Goal: Transaction & Acquisition: Book appointment/travel/reservation

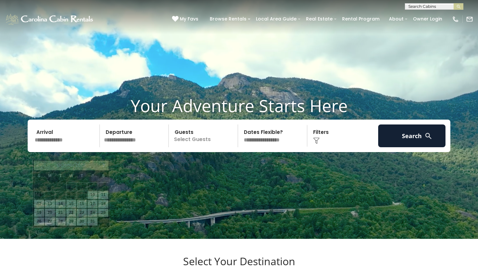
click at [59, 146] on input "text" at bounding box center [65, 135] width 67 height 23
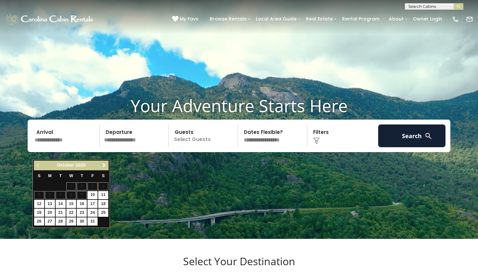
click at [104, 166] on span "Next" at bounding box center [103, 165] width 5 height 5
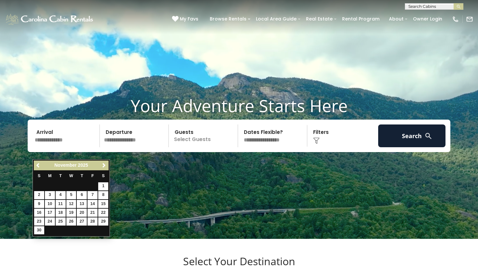
click at [104, 166] on span "Next" at bounding box center [103, 165] width 5 height 5
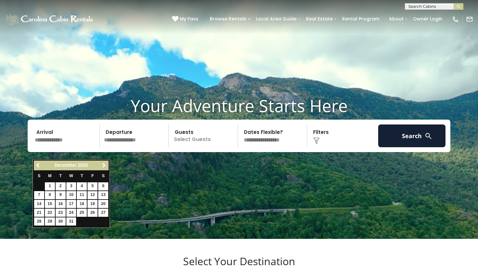
click at [94, 195] on link "12" at bounding box center [92, 195] width 10 height 8
type input "********"
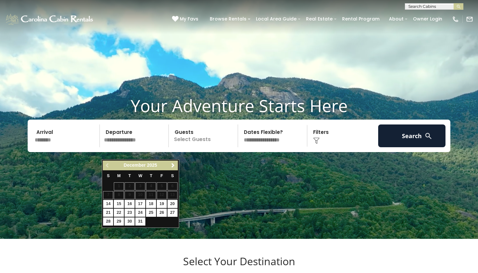
click at [109, 201] on link "14" at bounding box center [108, 204] width 10 height 8
type input "********"
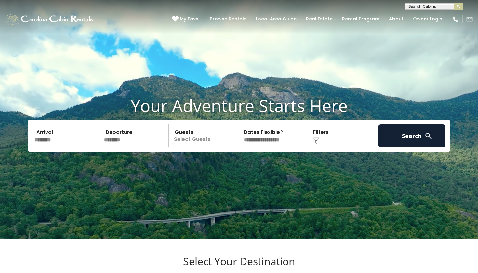
click at [196, 147] on p "Select Guests" at bounding box center [204, 135] width 67 height 23
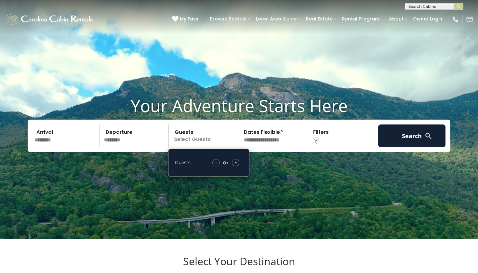
click at [239, 166] on div "+" at bounding box center [235, 162] width 7 height 7
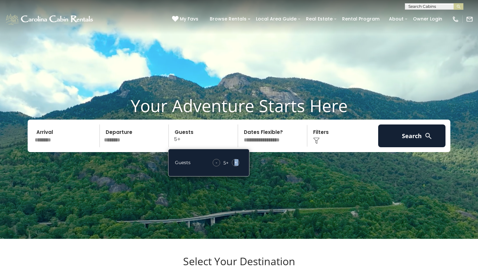
click at [238, 166] on div "+" at bounding box center [235, 162] width 7 height 7
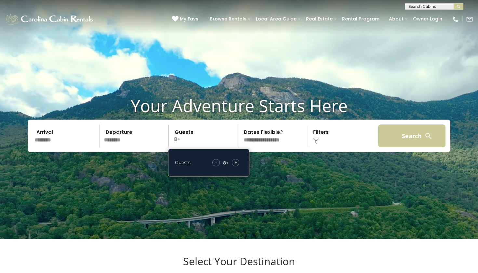
click at [404, 146] on button "Search" at bounding box center [411, 135] width 67 height 23
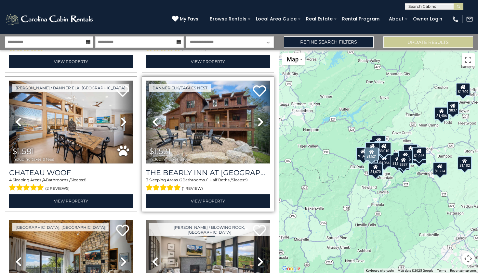
scroll to position [276, 0]
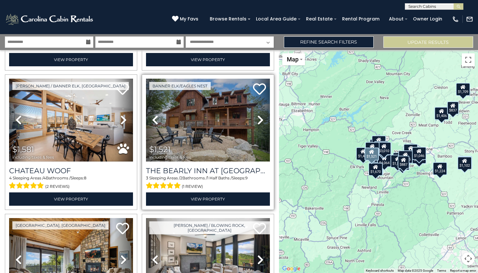
click at [258, 116] on icon at bounding box center [260, 120] width 6 height 10
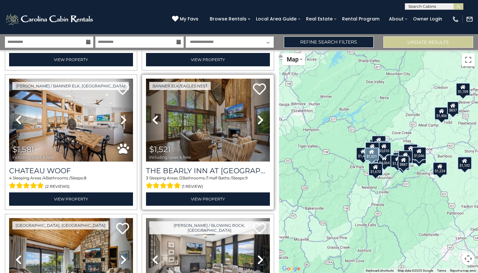
click at [258, 116] on icon at bounding box center [260, 120] width 6 height 10
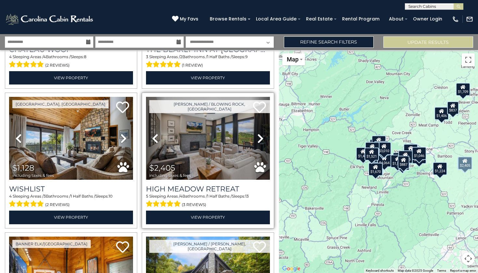
scroll to position [398, 0]
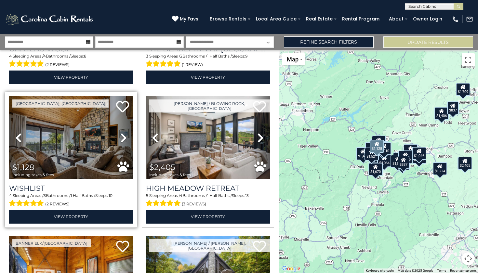
click at [123, 133] on icon at bounding box center [123, 138] width 6 height 10
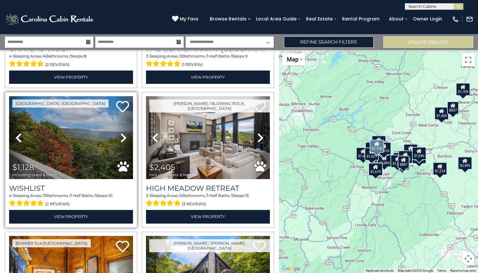
click at [123, 133] on icon at bounding box center [123, 138] width 6 height 10
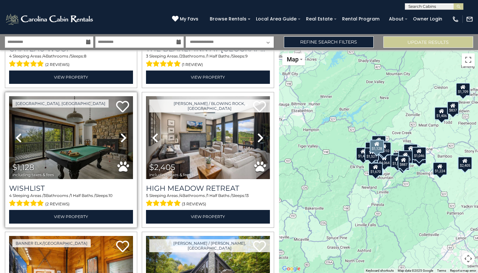
click at [123, 133] on icon at bounding box center [123, 138] width 6 height 10
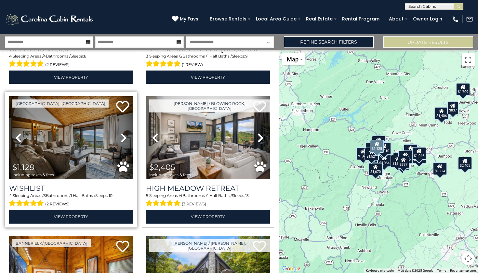
click at [123, 133] on icon at bounding box center [123, 138] width 6 height 10
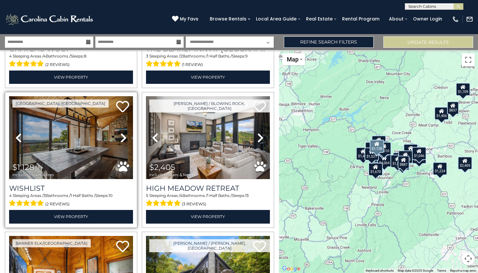
click at [123, 133] on icon at bounding box center [123, 138] width 6 height 10
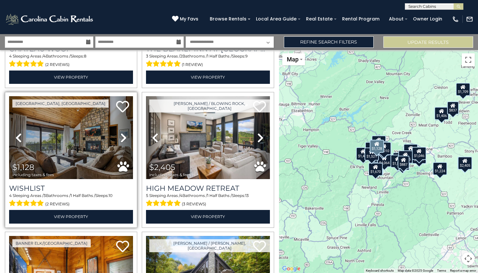
click at [123, 133] on icon at bounding box center [123, 138] width 6 height 10
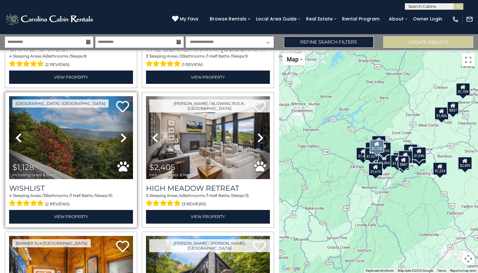
click at [123, 133] on icon at bounding box center [123, 138] width 6 height 10
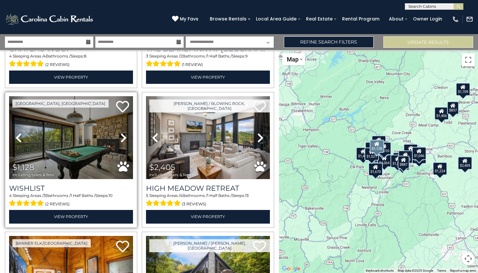
click at [123, 133] on icon at bounding box center [123, 138] width 6 height 10
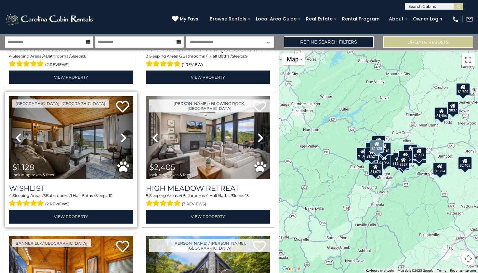
click at [123, 133] on icon at bounding box center [123, 138] width 6 height 10
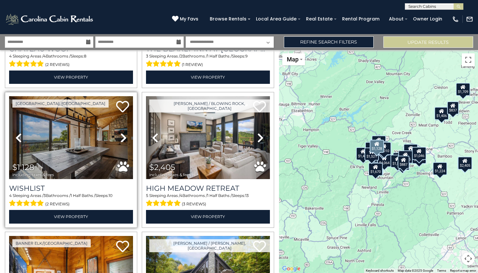
click at [123, 133] on icon at bounding box center [123, 138] width 6 height 10
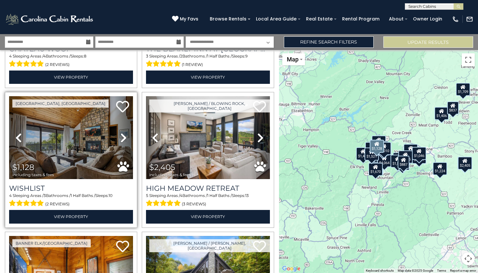
click at [123, 133] on icon at bounding box center [123, 138] width 6 height 10
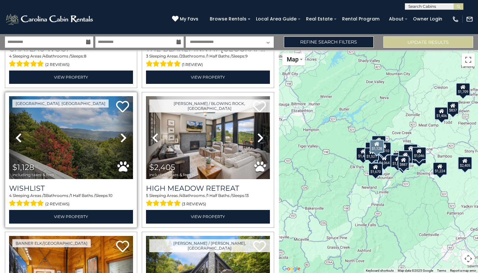
click at [124, 133] on icon at bounding box center [123, 138] width 6 height 10
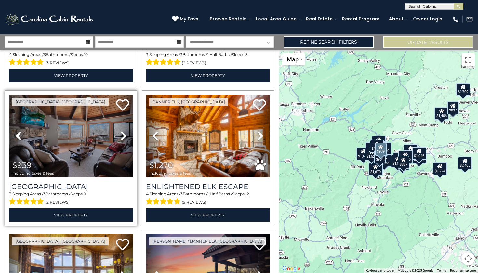
scroll to position [682, 0]
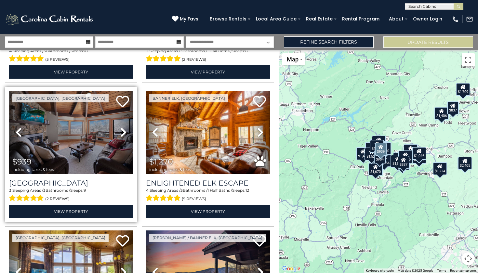
click at [119, 122] on link "Next" at bounding box center [123, 132] width 19 height 83
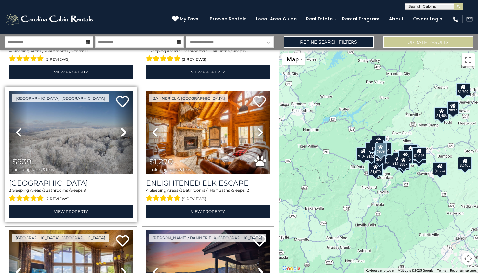
click at [119, 122] on link "Next" at bounding box center [123, 132] width 19 height 83
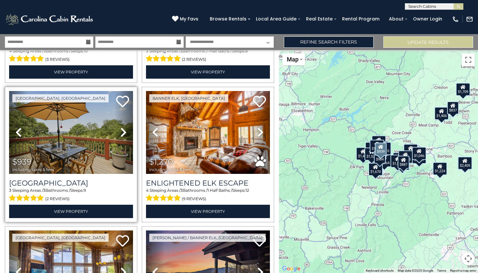
click at [119, 122] on link "Next" at bounding box center [123, 132] width 19 height 83
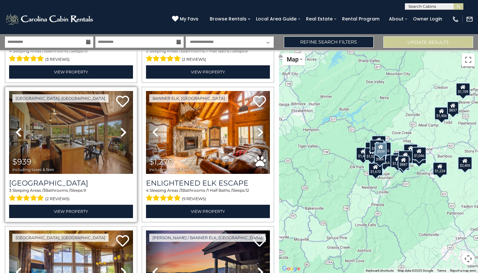
click at [120, 127] on icon at bounding box center [123, 132] width 6 height 10
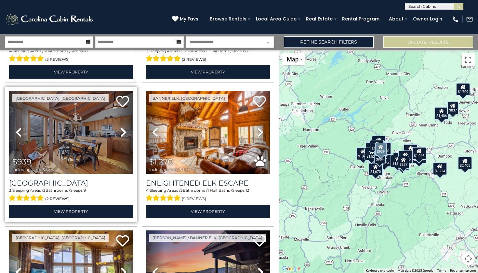
click at [120, 127] on icon at bounding box center [123, 132] width 6 height 10
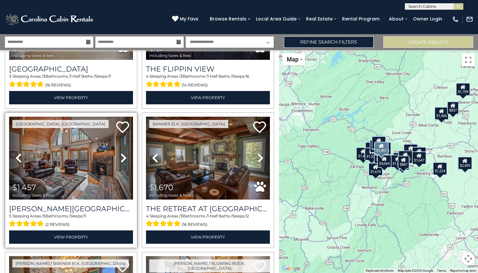
scroll to position [1356, 0]
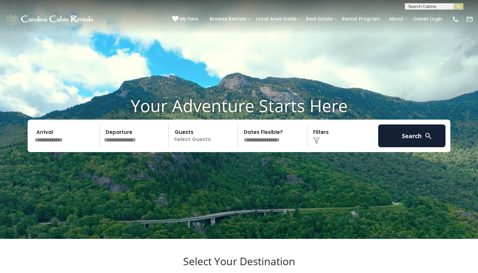
click at [60, 147] on input "text" at bounding box center [65, 135] width 67 height 23
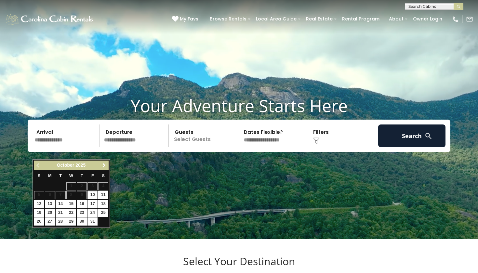
click at [104, 166] on span "Next" at bounding box center [103, 165] width 5 height 5
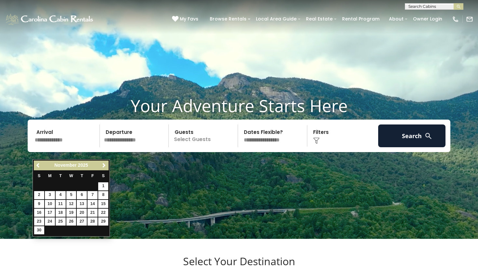
click at [104, 166] on span "Next" at bounding box center [103, 165] width 5 height 5
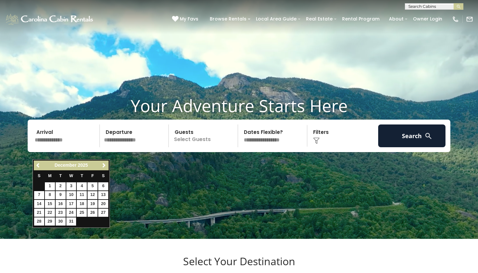
click at [93, 192] on link "12" at bounding box center [92, 195] width 10 height 8
type input "********"
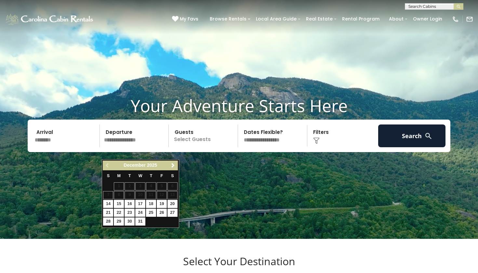
click at [111, 202] on link "14" at bounding box center [108, 204] width 10 height 8
type input "********"
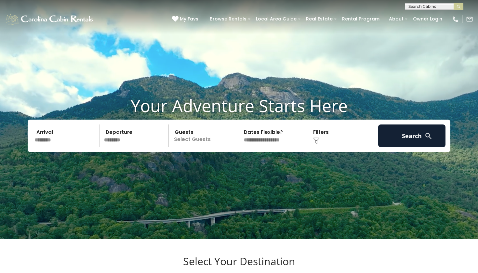
click at [212, 144] on p "Select Guests" at bounding box center [204, 135] width 67 height 23
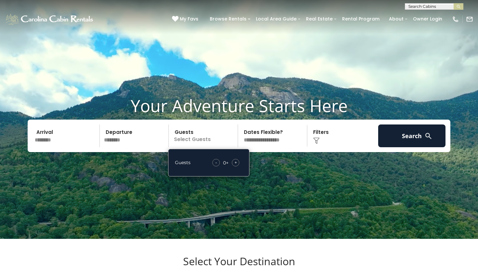
click at [237, 166] on div "+" at bounding box center [235, 162] width 7 height 7
click at [208, 166] on div "Guests - 4 + +" at bounding box center [209, 162] width 68 height 7
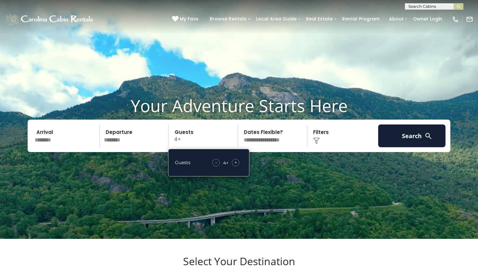
click at [239, 166] on div "+" at bounding box center [235, 162] width 7 height 7
click at [212, 166] on div "- 6 + +" at bounding box center [225, 162] width 33 height 7
click at [233, 166] on div "+" at bounding box center [235, 162] width 7 height 7
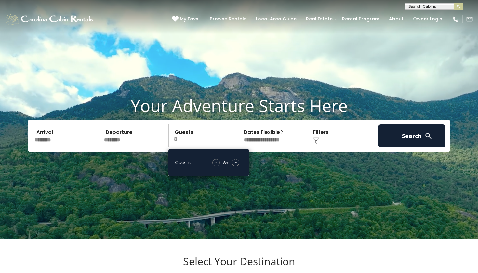
click at [266, 162] on div "Your Adventure Starts Here Arrival ******** Departure ******** Guests 8+ Guests…" at bounding box center [239, 129] width 478 height 66
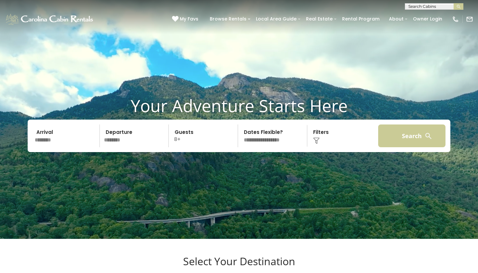
click at [388, 147] on button "Search" at bounding box center [411, 135] width 67 height 23
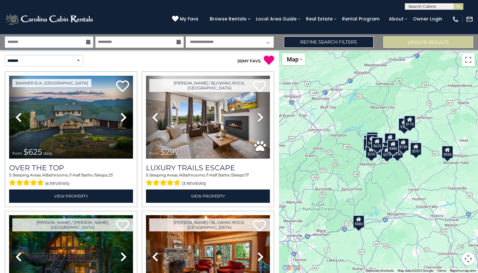
click at [79, 39] on input "text" at bounding box center [49, 41] width 88 height 11
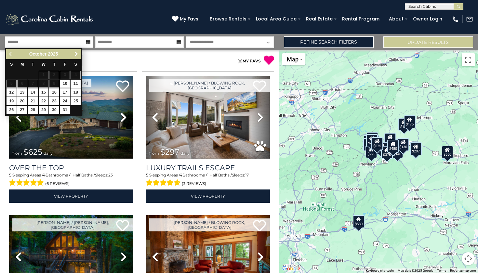
click at [76, 54] on span "Next" at bounding box center [76, 53] width 5 height 5
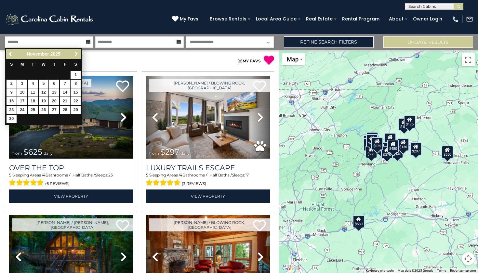
click at [76, 54] on span "Next" at bounding box center [76, 53] width 5 height 5
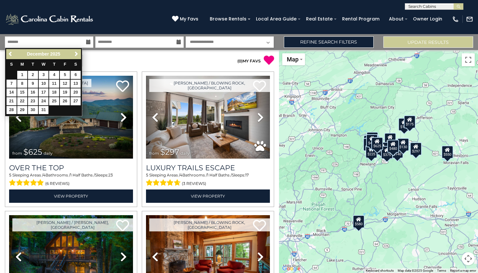
click at [67, 82] on link "12" at bounding box center [65, 84] width 10 height 8
type input "********"
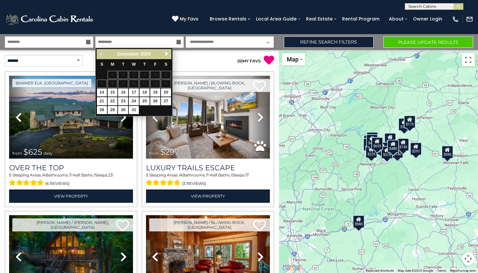
click at [103, 89] on link "14" at bounding box center [102, 92] width 10 height 8
type input "********"
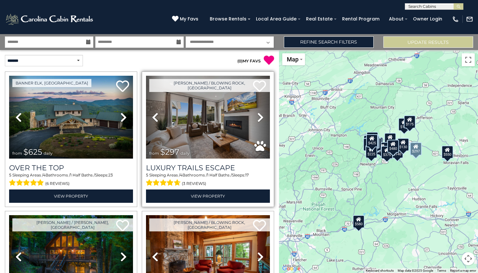
click at [259, 116] on icon at bounding box center [260, 117] width 6 height 10
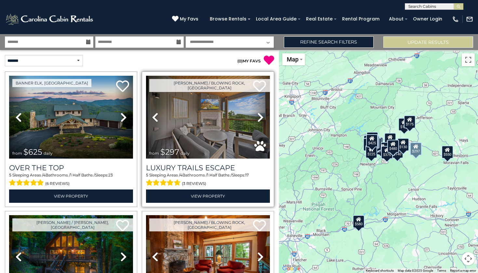
click at [259, 116] on icon at bounding box center [260, 117] width 6 height 10
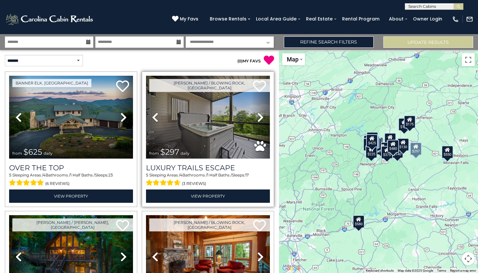
click at [259, 116] on icon at bounding box center [260, 117] width 6 height 10
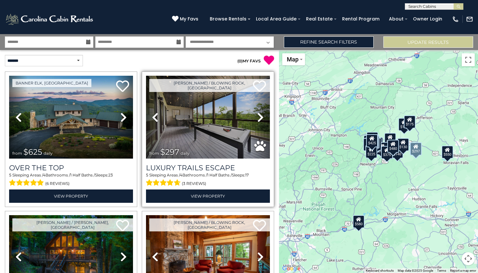
click at [259, 114] on icon at bounding box center [260, 117] width 6 height 10
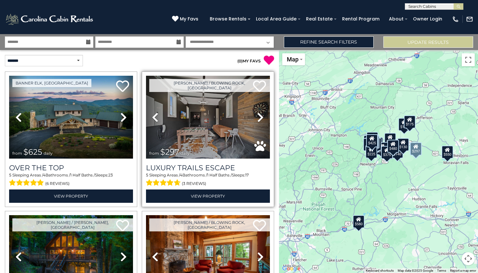
click at [259, 114] on icon at bounding box center [260, 117] width 6 height 10
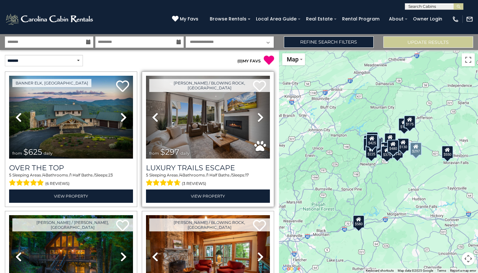
click at [259, 114] on icon at bounding box center [260, 117] width 6 height 10
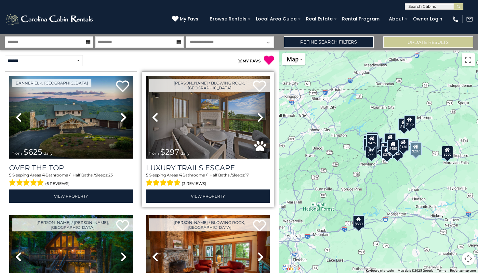
click at [259, 114] on icon at bounding box center [260, 117] width 6 height 10
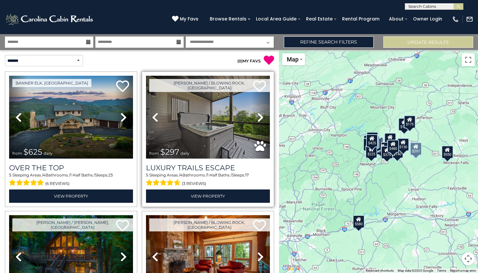
click at [213, 108] on img at bounding box center [208, 117] width 124 height 83
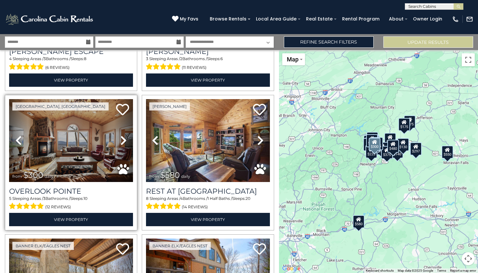
scroll to position [261, 0]
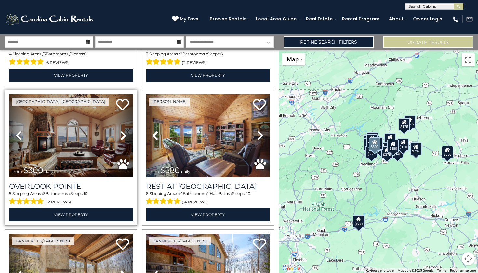
click at [117, 136] on link "Next" at bounding box center [123, 135] width 19 height 83
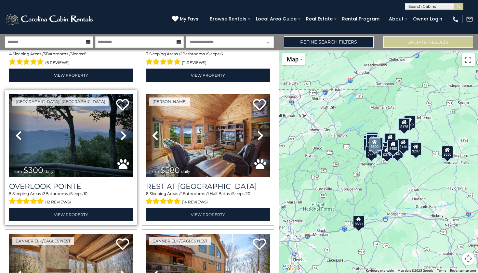
click at [117, 136] on link "Next" at bounding box center [123, 135] width 19 height 83
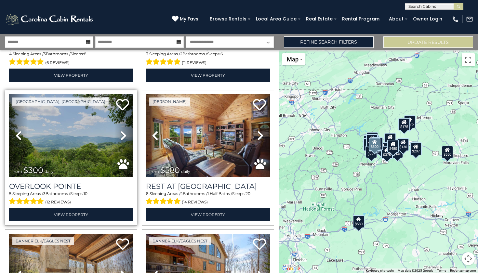
click at [117, 136] on link "Next" at bounding box center [123, 135] width 19 height 83
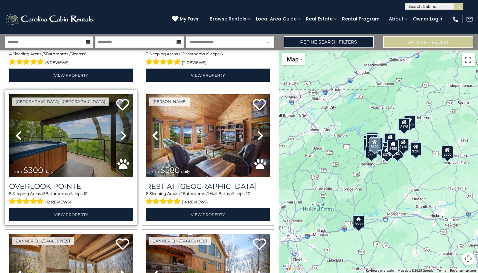
click at [120, 135] on icon at bounding box center [123, 135] width 6 height 10
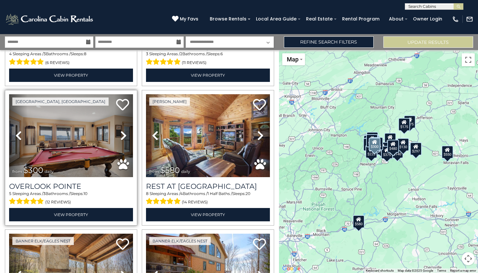
click at [120, 135] on icon at bounding box center [123, 135] width 6 height 10
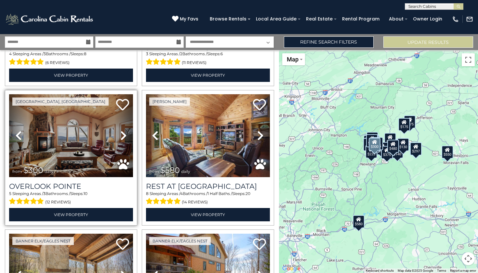
click at [120, 135] on icon at bounding box center [123, 135] width 6 height 10
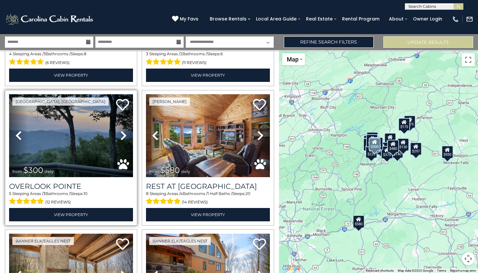
click at [120, 135] on icon at bounding box center [123, 135] width 6 height 10
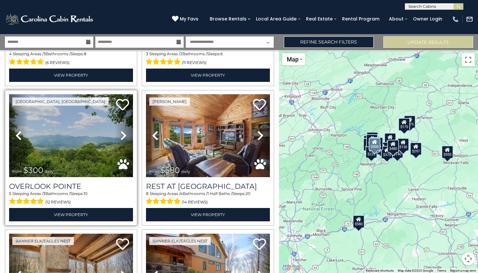
click at [120, 135] on icon at bounding box center [123, 135] width 6 height 10
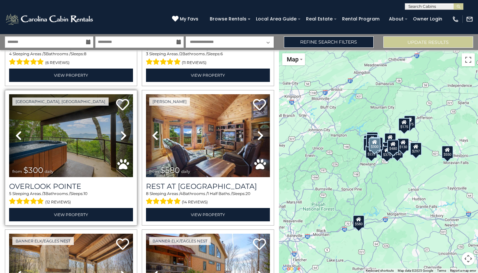
click at [120, 135] on icon at bounding box center [123, 135] width 6 height 10
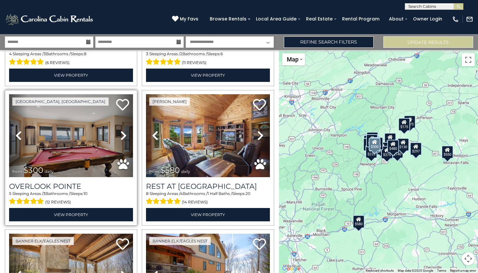
click at [89, 139] on img at bounding box center [71, 135] width 124 height 83
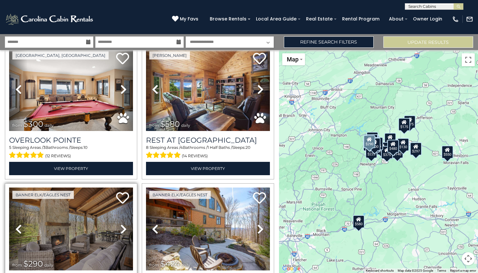
scroll to position [305, 0]
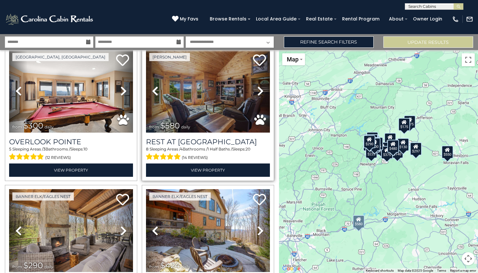
click at [260, 89] on icon at bounding box center [260, 91] width 6 height 10
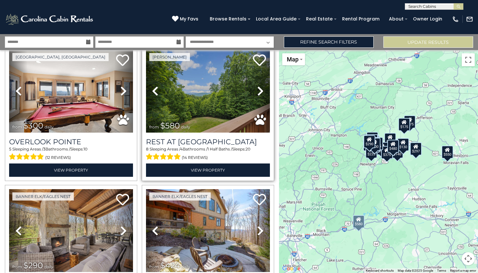
click at [260, 89] on icon at bounding box center [260, 91] width 6 height 10
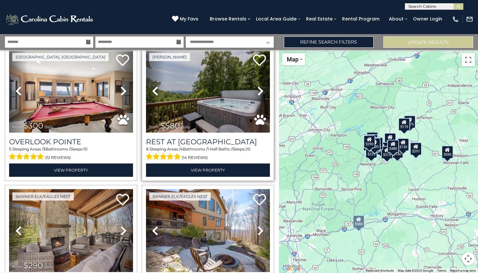
click at [260, 90] on icon at bounding box center [260, 91] width 6 height 10
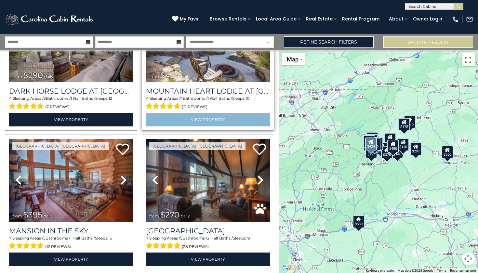
scroll to position [497, 0]
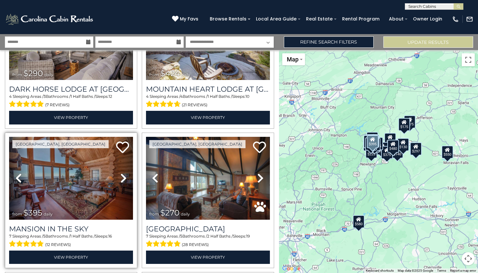
click at [122, 173] on icon at bounding box center [123, 178] width 6 height 10
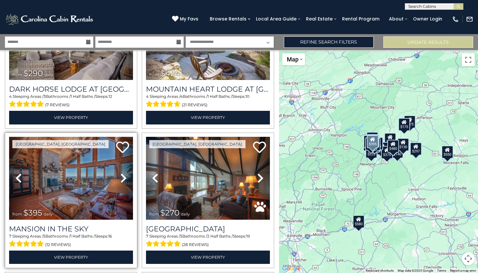
click at [122, 173] on icon at bounding box center [123, 178] width 6 height 10
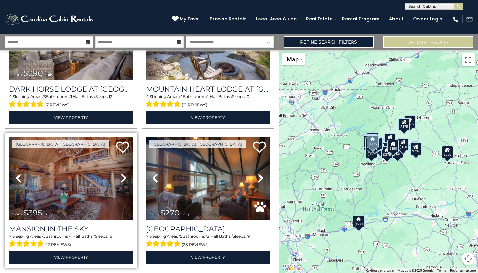
click at [122, 173] on icon at bounding box center [123, 178] width 6 height 10
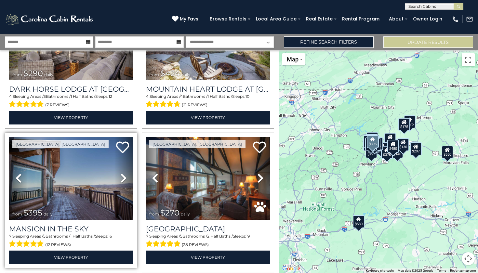
click at [122, 173] on icon at bounding box center [123, 178] width 6 height 10
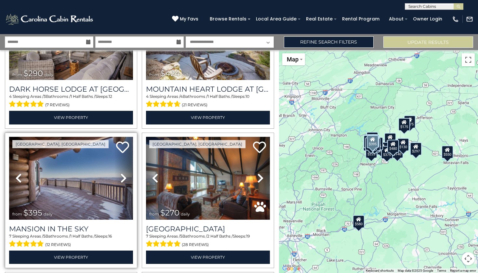
click at [122, 173] on icon at bounding box center [123, 178] width 6 height 10
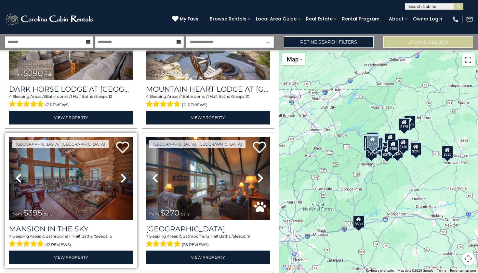
click at [122, 173] on icon at bounding box center [123, 178] width 6 height 10
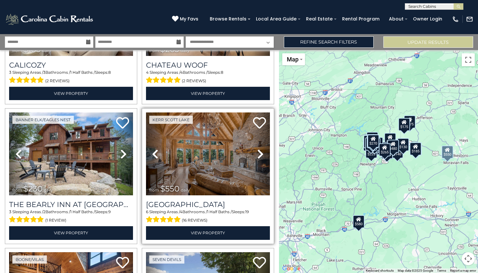
scroll to position [802, 0]
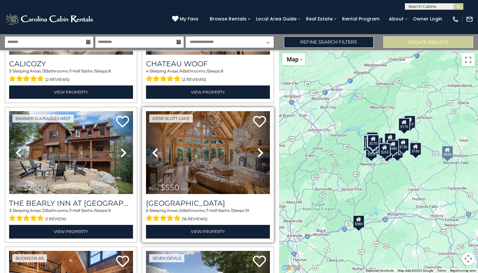
click at [257, 148] on icon at bounding box center [260, 153] width 6 height 10
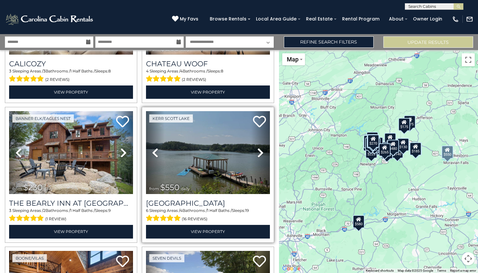
click at [257, 148] on icon at bounding box center [260, 153] width 6 height 10
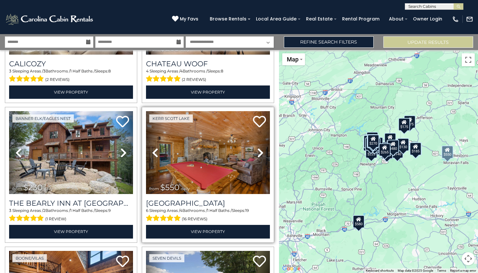
click at [257, 148] on icon at bounding box center [260, 153] width 6 height 10
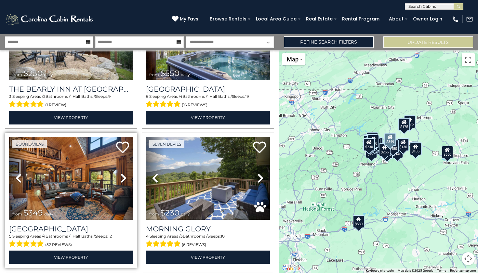
scroll to position [919, 0]
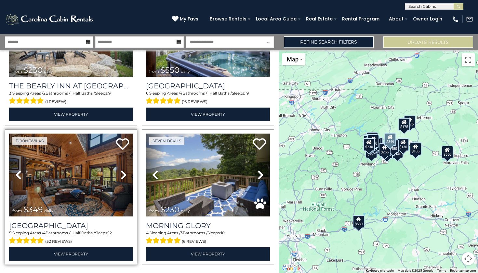
click at [124, 170] on icon at bounding box center [123, 175] width 6 height 10
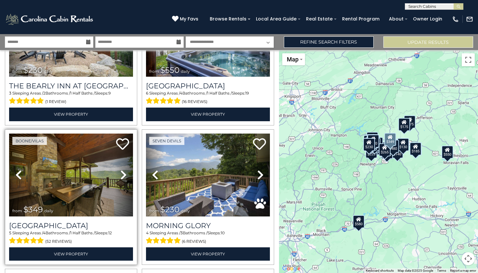
click at [124, 170] on icon at bounding box center [123, 175] width 6 height 10
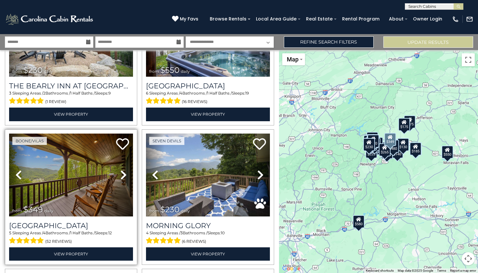
click at [123, 170] on icon at bounding box center [123, 175] width 6 height 10
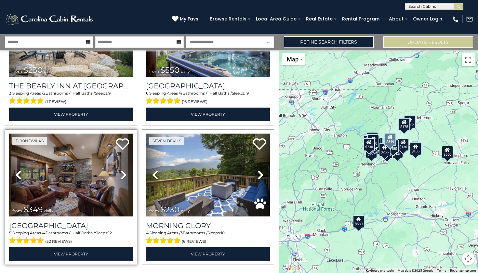
click at [123, 170] on icon at bounding box center [123, 175] width 6 height 10
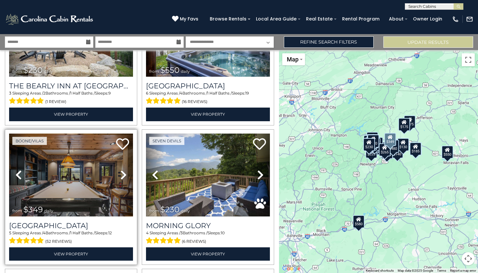
click at [123, 170] on icon at bounding box center [123, 175] width 6 height 10
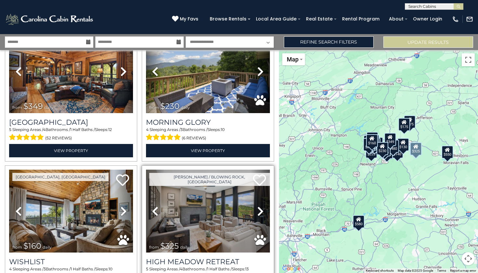
scroll to position [1038, 0]
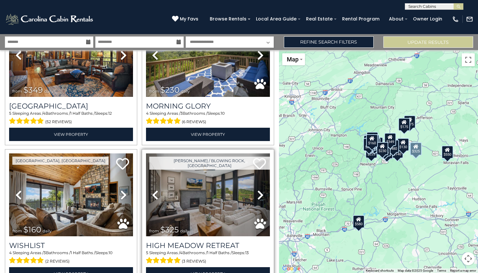
click at [257, 190] on icon at bounding box center [260, 195] width 6 height 10
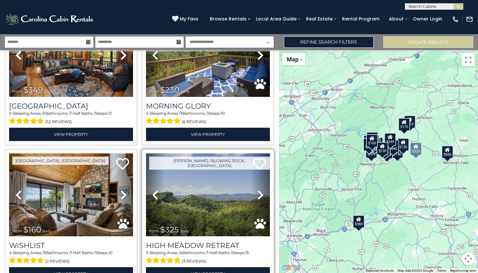
click at [257, 190] on icon at bounding box center [260, 195] width 6 height 10
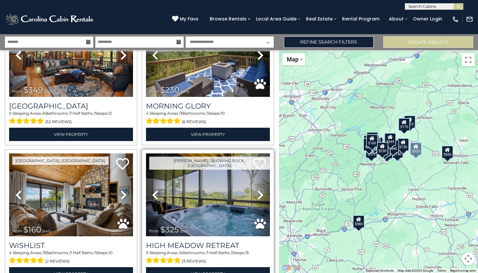
click at [257, 190] on icon at bounding box center [260, 195] width 6 height 10
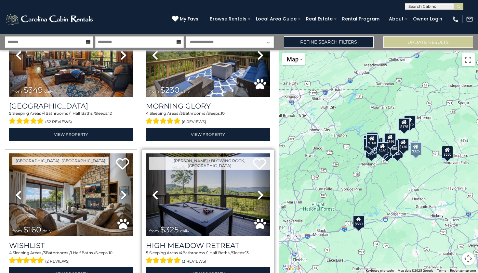
click at [257, 190] on icon at bounding box center [260, 195] width 6 height 10
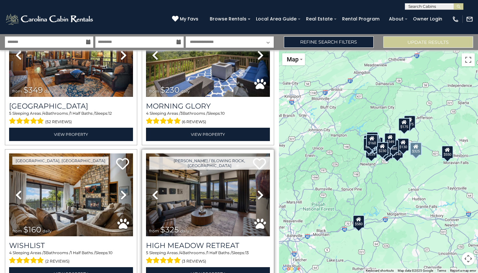
click at [257, 190] on icon at bounding box center [260, 195] width 6 height 10
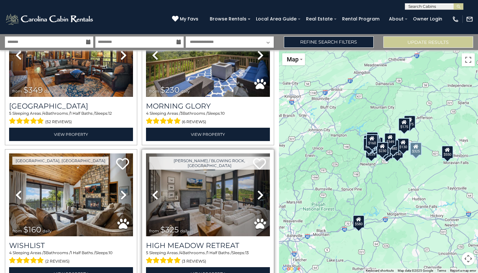
click at [257, 190] on icon at bounding box center [260, 195] width 6 height 10
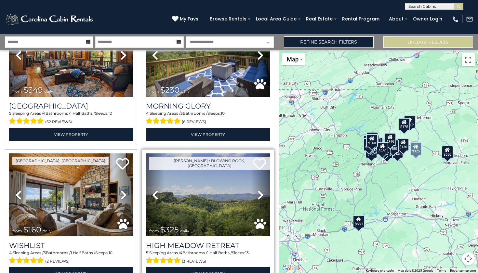
click at [231, 178] on img at bounding box center [208, 194] width 124 height 83
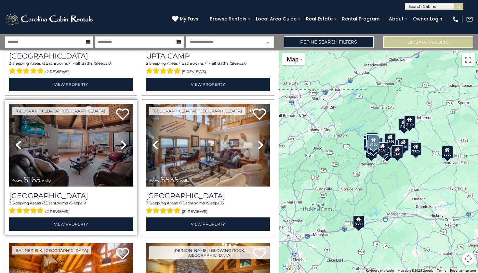
scroll to position [1647, 0]
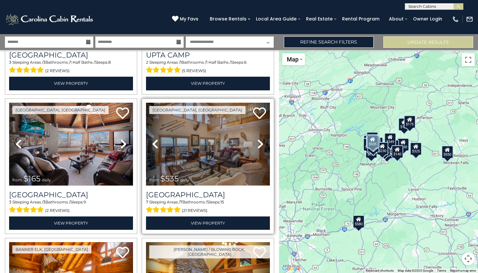
click at [259, 139] on icon at bounding box center [260, 144] width 6 height 10
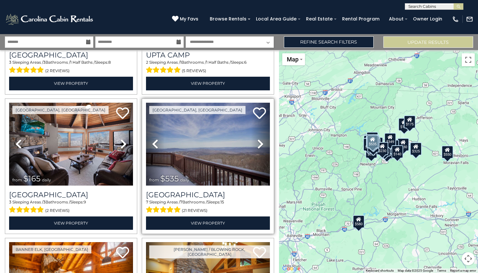
click at [259, 139] on icon at bounding box center [260, 144] width 6 height 10
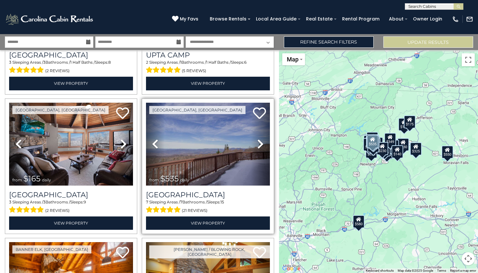
click at [259, 139] on icon at bounding box center [260, 144] width 6 height 10
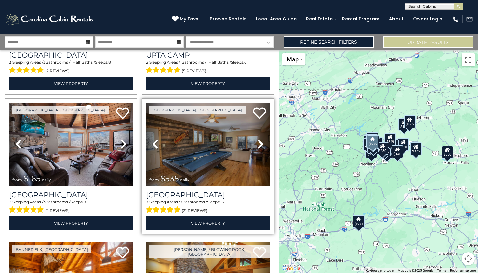
click at [259, 139] on icon at bounding box center [260, 144] width 6 height 10
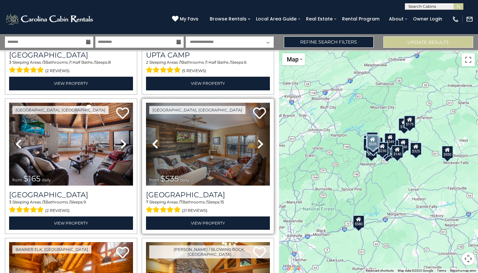
click at [259, 139] on icon at bounding box center [260, 144] width 6 height 10
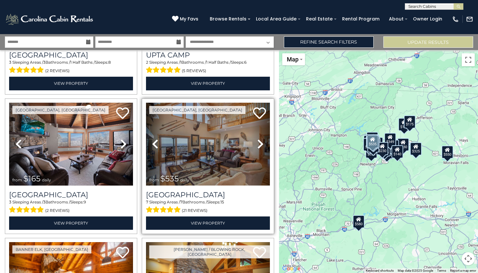
click at [259, 139] on icon at bounding box center [260, 144] width 6 height 10
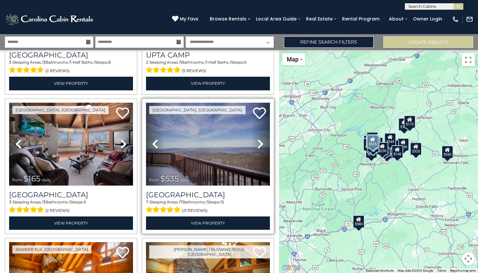
click at [259, 139] on icon at bounding box center [260, 144] width 6 height 10
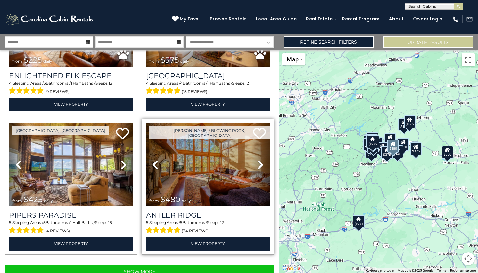
scroll to position [0, 0]
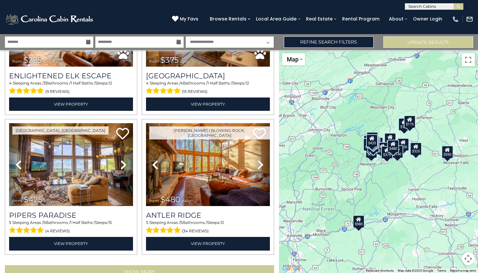
click at [142, 265] on button "Show More" at bounding box center [139, 271] width 269 height 13
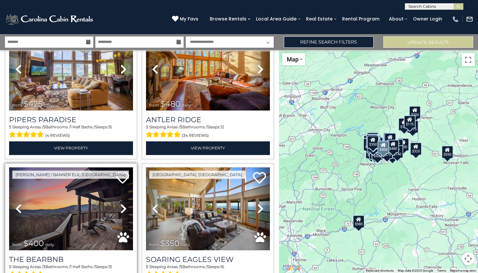
scroll to position [2004, 0]
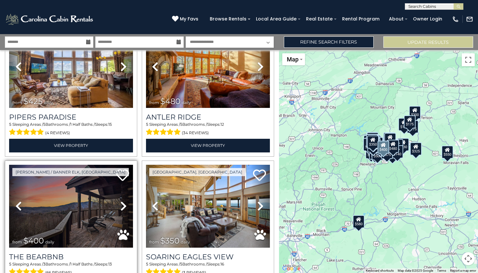
click at [121, 201] on icon at bounding box center [123, 206] width 6 height 10
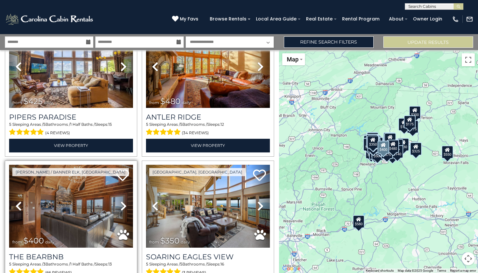
click at [121, 201] on icon at bounding box center [123, 206] width 6 height 10
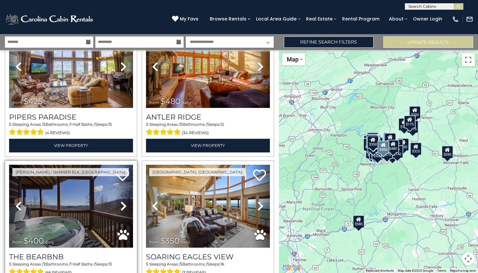
click at [121, 201] on icon at bounding box center [123, 206] width 6 height 10
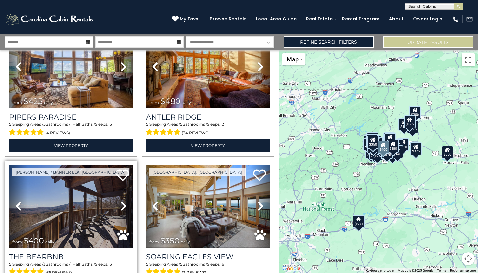
click at [121, 201] on icon at bounding box center [123, 206] width 6 height 10
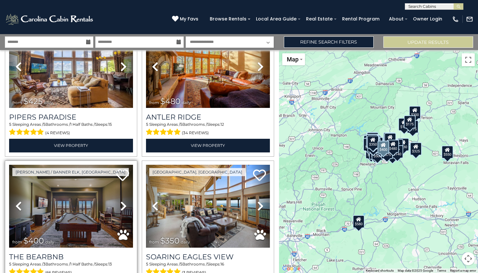
click at [121, 201] on icon at bounding box center [123, 206] width 6 height 10
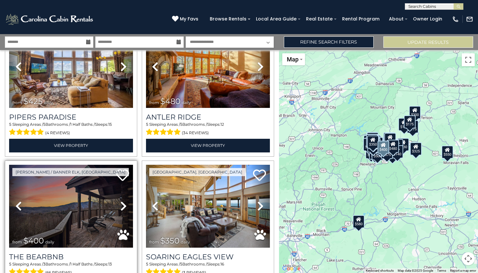
click at [121, 201] on icon at bounding box center [123, 206] width 6 height 10
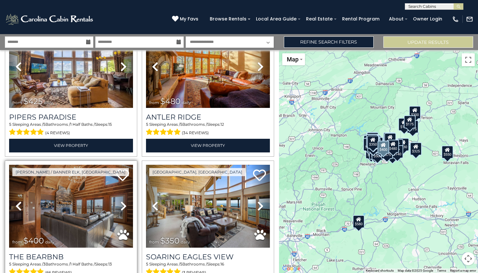
click at [85, 188] on img at bounding box center [71, 206] width 124 height 83
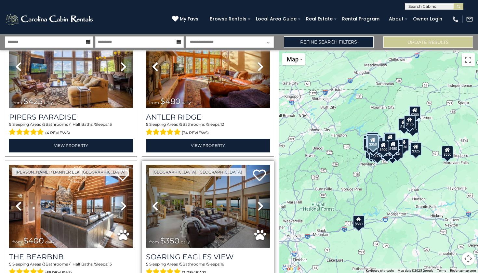
click at [257, 201] on icon at bounding box center [260, 206] width 6 height 10
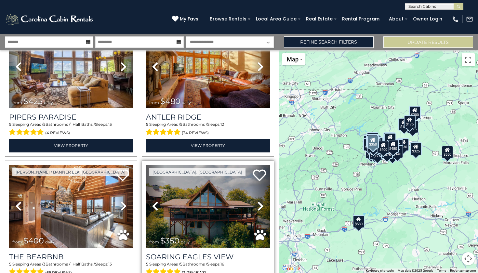
click at [257, 201] on icon at bounding box center [260, 206] width 6 height 10
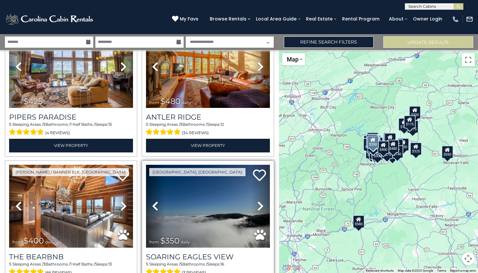
click at [257, 201] on icon at bounding box center [260, 206] width 6 height 10
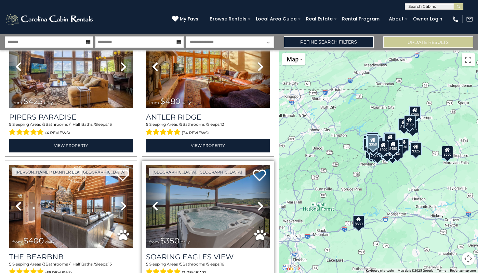
click at [257, 201] on icon at bounding box center [260, 206] width 6 height 10
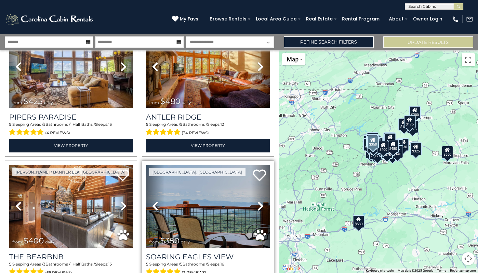
click at [153, 201] on icon at bounding box center [155, 206] width 6 height 10
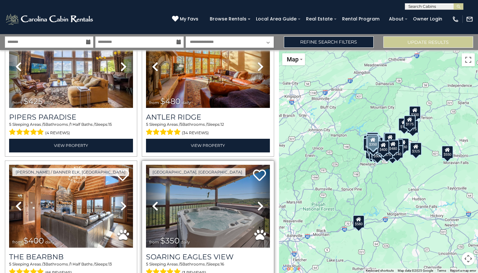
click at [153, 201] on icon at bounding box center [155, 206] width 6 height 10
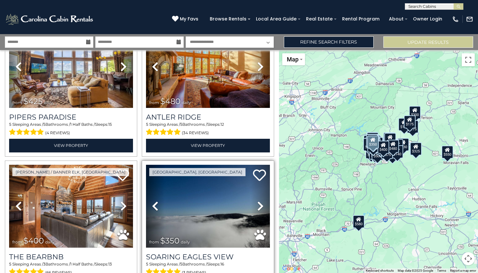
click at [153, 201] on icon at bounding box center [155, 206] width 6 height 10
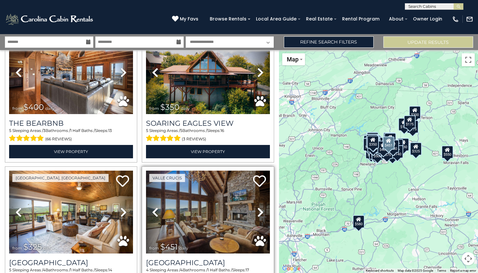
scroll to position [2138, 0]
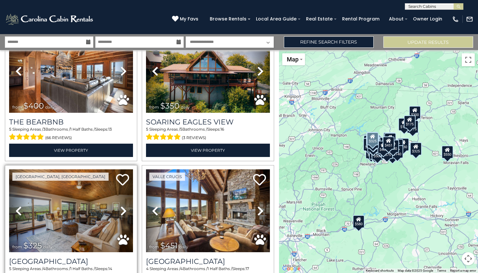
click at [126, 194] on link "Next" at bounding box center [123, 210] width 19 height 83
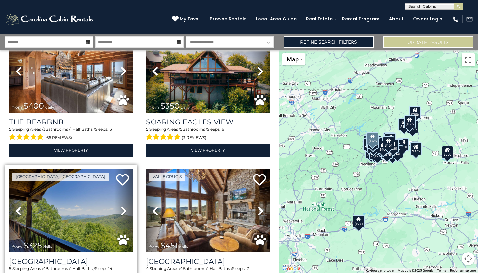
click at [126, 194] on link "Next" at bounding box center [123, 210] width 19 height 83
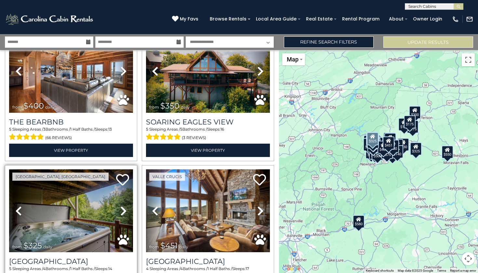
click at [123, 206] on icon at bounding box center [123, 211] width 6 height 10
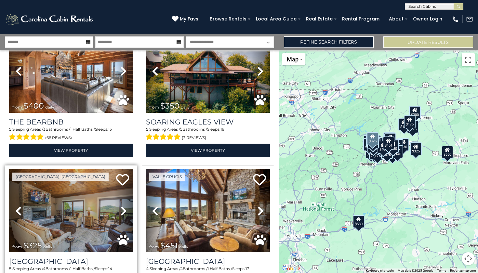
click at [123, 206] on icon at bounding box center [123, 211] width 6 height 10
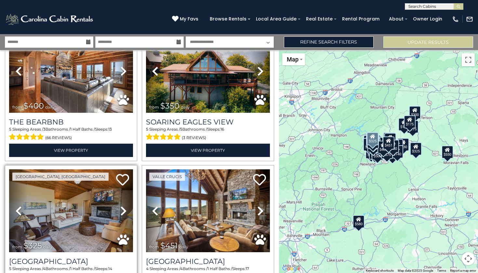
click at [121, 206] on icon at bounding box center [123, 211] width 6 height 10
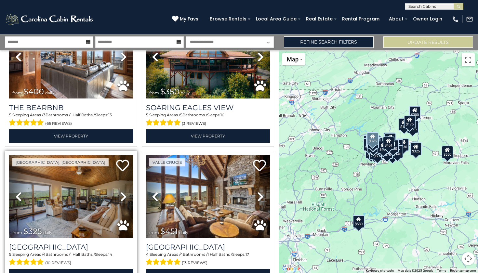
scroll to position [2155, 0]
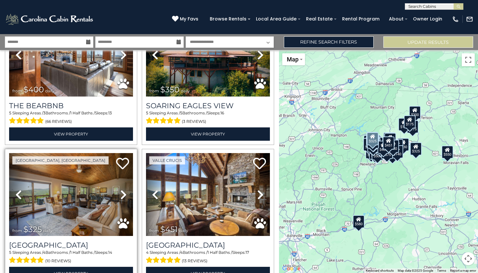
click at [123, 189] on icon at bounding box center [123, 194] width 6 height 10
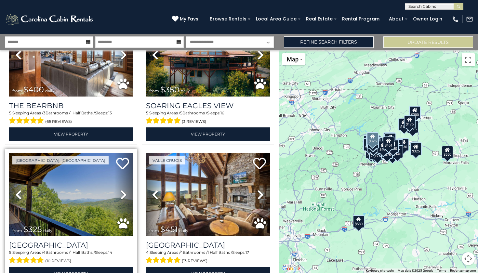
click at [123, 189] on icon at bounding box center [123, 194] width 6 height 10
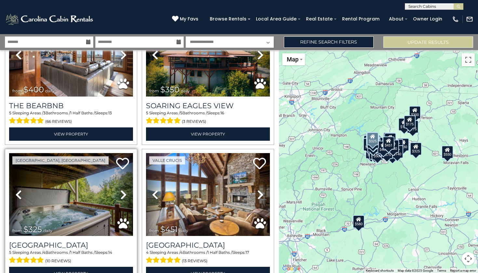
click at [123, 189] on icon at bounding box center [123, 194] width 6 height 10
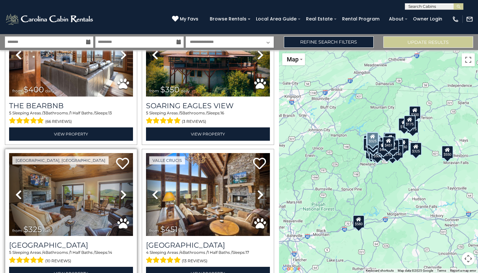
click at [123, 189] on icon at bounding box center [123, 194] width 6 height 10
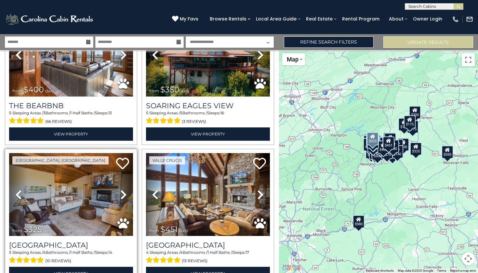
click at [123, 189] on icon at bounding box center [123, 194] width 6 height 10
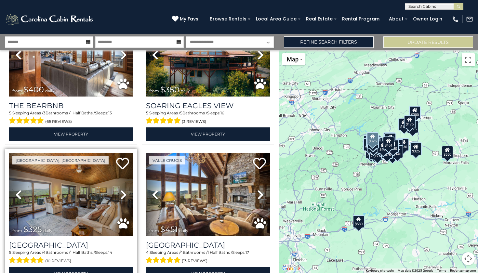
click at [123, 189] on icon at bounding box center [123, 194] width 6 height 10
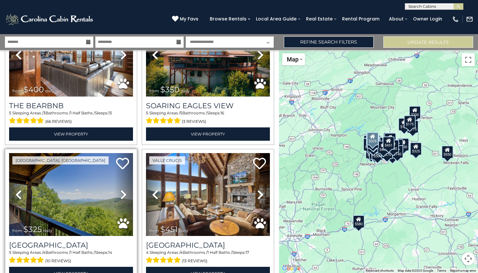
click at [123, 189] on icon at bounding box center [123, 194] width 6 height 10
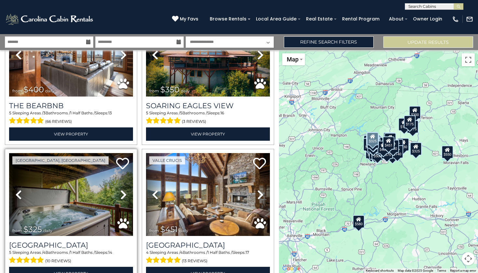
click at [123, 189] on icon at bounding box center [123, 194] width 6 height 10
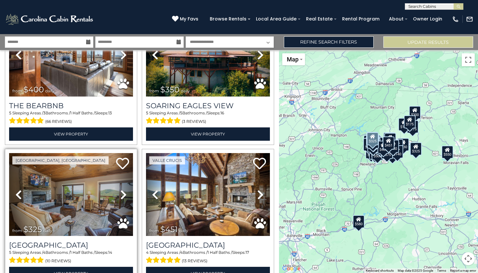
click at [92, 173] on img at bounding box center [71, 194] width 124 height 83
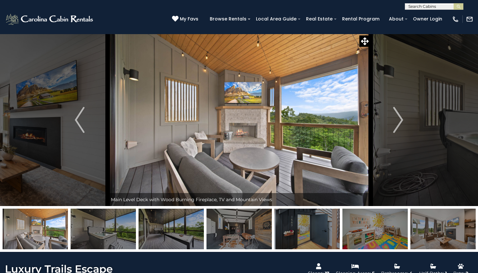
click at [398, 125] on img "Next" at bounding box center [398, 120] width 10 height 26
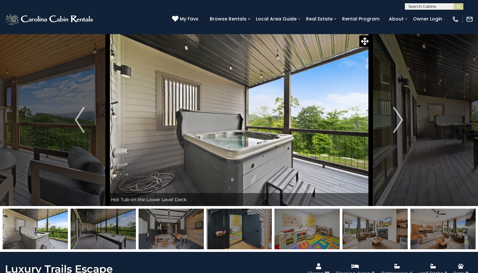
click at [398, 125] on img "Next" at bounding box center [398, 120] width 10 height 26
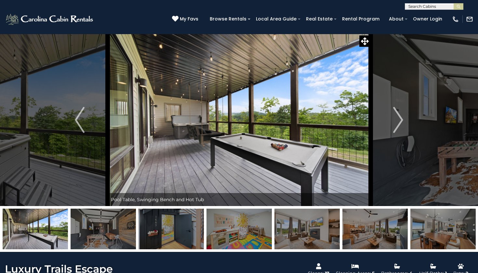
click at [398, 125] on img "Next" at bounding box center [398, 120] width 10 height 26
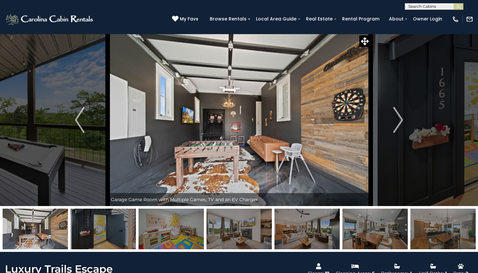
click at [398, 125] on img "Next" at bounding box center [398, 120] width 10 height 26
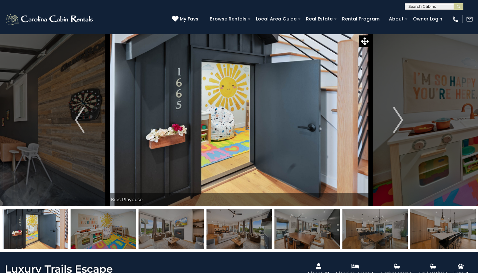
click at [398, 125] on img "Next" at bounding box center [398, 120] width 10 height 26
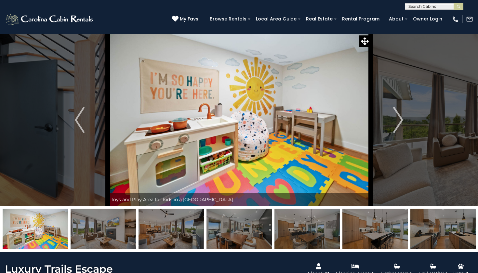
click at [398, 125] on img "Next" at bounding box center [398, 120] width 10 height 26
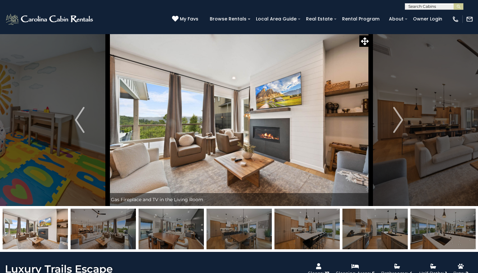
click at [398, 125] on img "Next" at bounding box center [398, 120] width 10 height 26
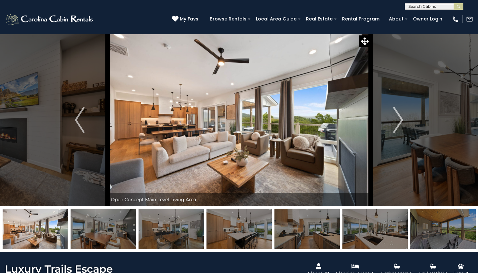
click at [398, 125] on img "Next" at bounding box center [398, 120] width 10 height 26
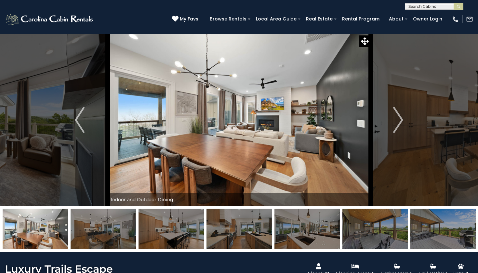
click at [398, 125] on img "Next" at bounding box center [398, 120] width 10 height 26
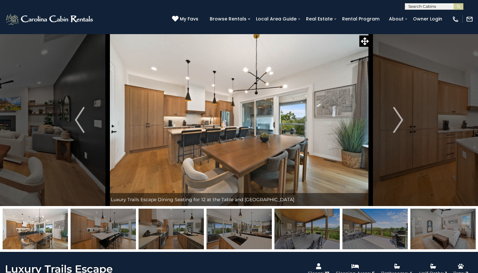
click at [398, 125] on img "Next" at bounding box center [398, 120] width 10 height 26
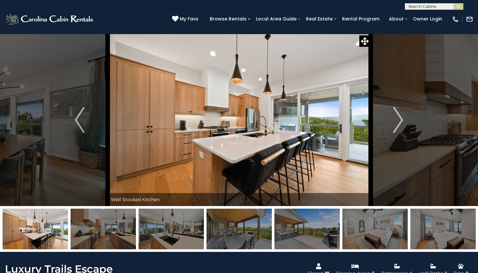
click at [398, 125] on img "Next" at bounding box center [398, 120] width 10 height 26
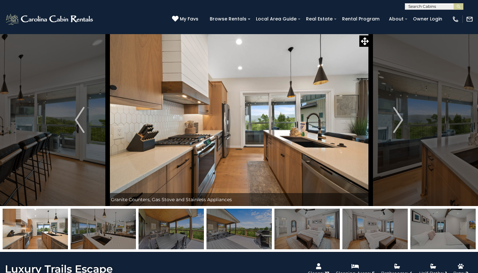
click at [398, 125] on img "Next" at bounding box center [398, 120] width 10 height 26
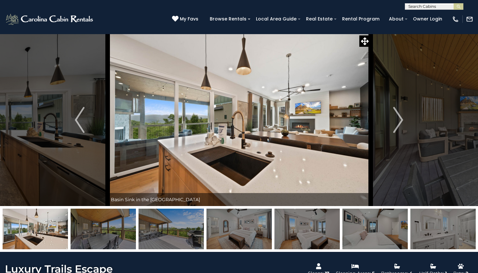
click at [398, 125] on img "Next" at bounding box center [398, 120] width 10 height 26
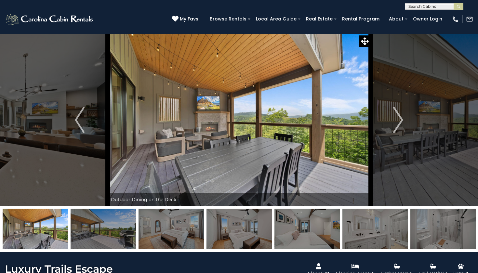
click at [398, 125] on img "Next" at bounding box center [398, 120] width 10 height 26
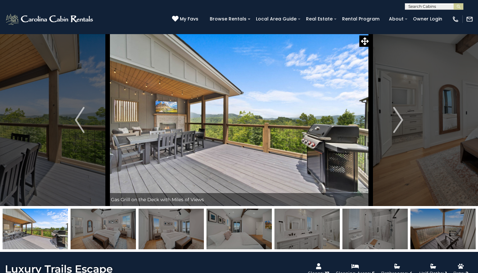
click at [398, 125] on img "Next" at bounding box center [398, 120] width 10 height 26
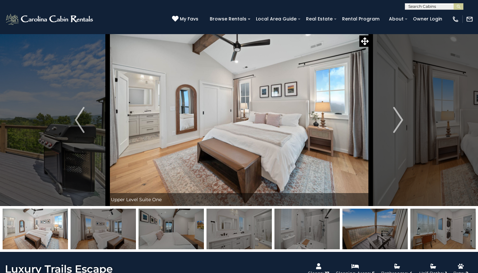
click at [398, 125] on img "Next" at bounding box center [398, 120] width 10 height 26
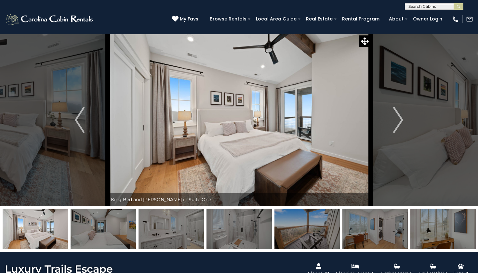
click at [398, 125] on img "Next" at bounding box center [398, 120] width 10 height 26
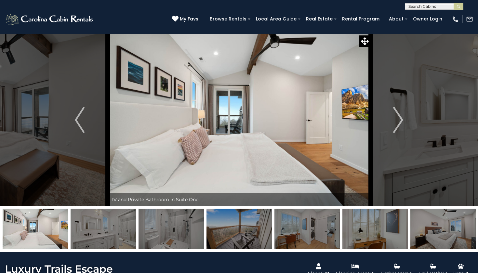
click at [398, 125] on img "Next" at bounding box center [398, 120] width 10 height 26
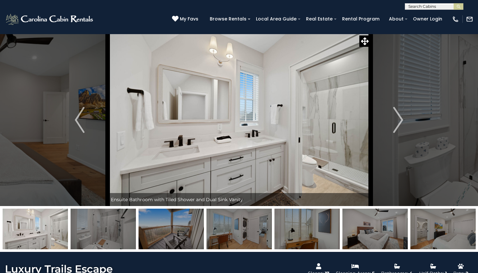
click at [398, 125] on img "Next" at bounding box center [398, 120] width 10 height 26
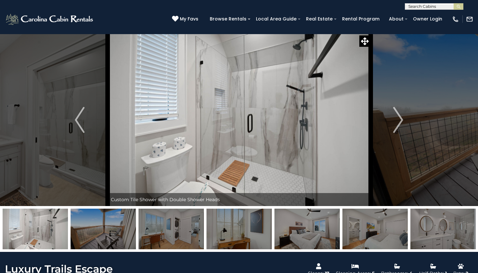
click at [398, 125] on img "Next" at bounding box center [398, 120] width 10 height 26
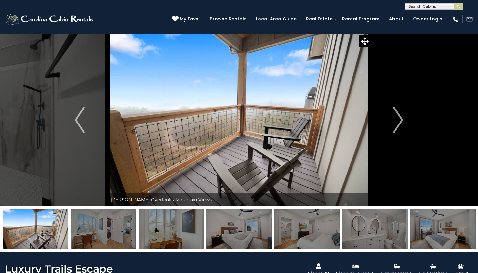
click at [398, 125] on img "Next" at bounding box center [398, 120] width 10 height 26
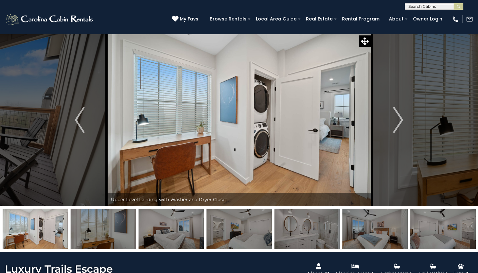
click at [398, 125] on img "Next" at bounding box center [398, 120] width 10 height 26
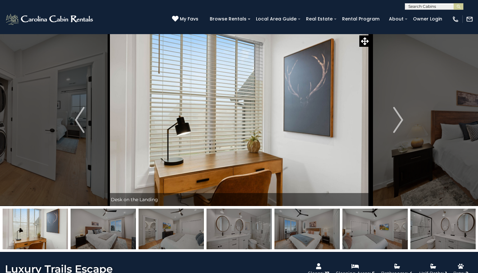
click at [398, 125] on img "Next" at bounding box center [398, 120] width 10 height 26
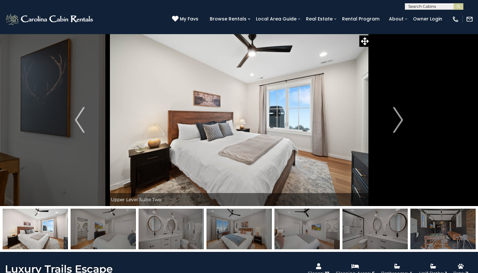
click at [398, 125] on img "Next" at bounding box center [398, 120] width 10 height 26
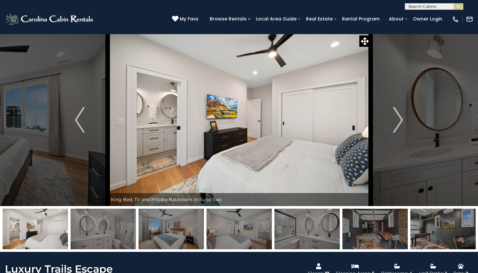
click at [398, 125] on img "Next" at bounding box center [398, 120] width 10 height 26
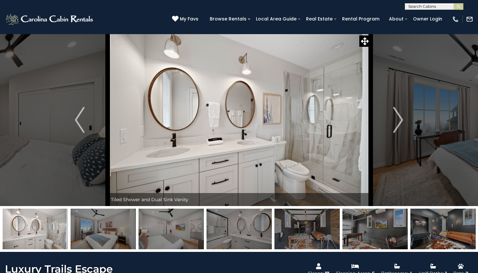
click at [398, 125] on img "Next" at bounding box center [398, 120] width 10 height 26
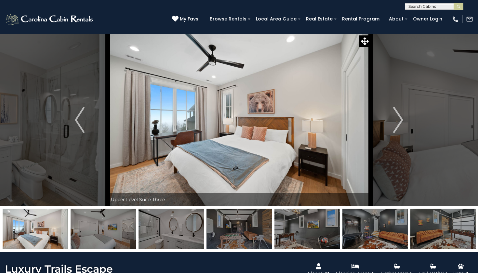
click at [398, 125] on img "Next" at bounding box center [398, 120] width 10 height 26
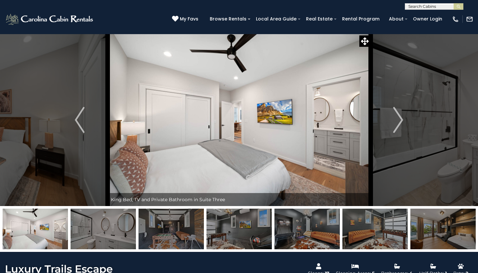
click at [398, 125] on img "Next" at bounding box center [398, 120] width 10 height 26
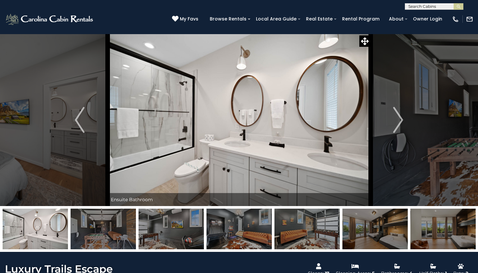
click at [398, 125] on img "Next" at bounding box center [398, 120] width 10 height 26
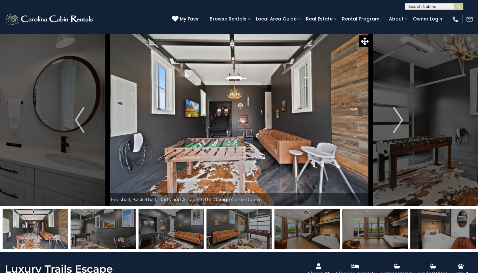
click at [398, 125] on img "Next" at bounding box center [398, 120] width 10 height 26
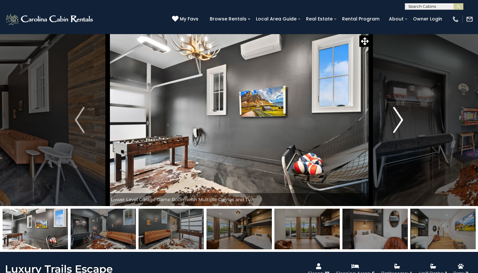
click at [395, 126] on img "Next" at bounding box center [398, 120] width 10 height 26
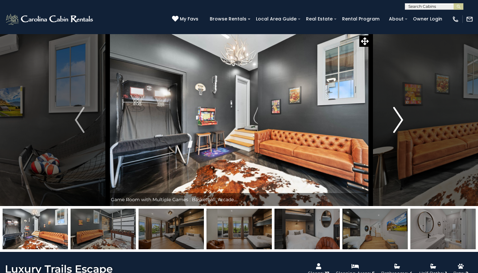
click at [398, 124] on img "Next" at bounding box center [398, 120] width 10 height 26
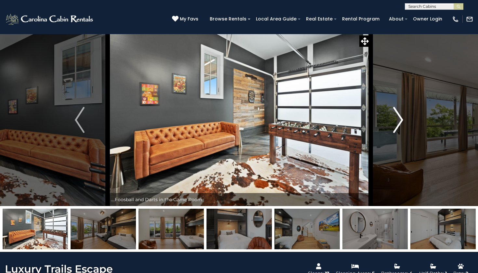
click at [398, 124] on img "Next" at bounding box center [398, 120] width 10 height 26
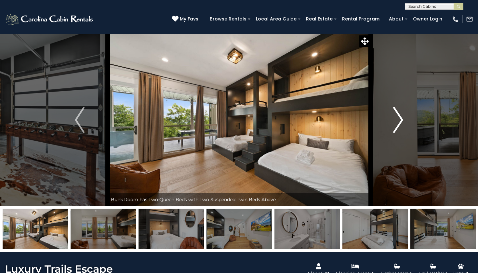
click at [398, 124] on img "Next" at bounding box center [398, 120] width 10 height 26
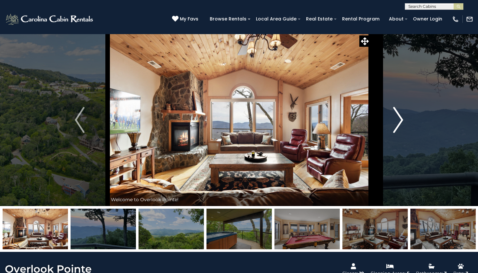
click at [399, 125] on img "Next" at bounding box center [398, 120] width 10 height 26
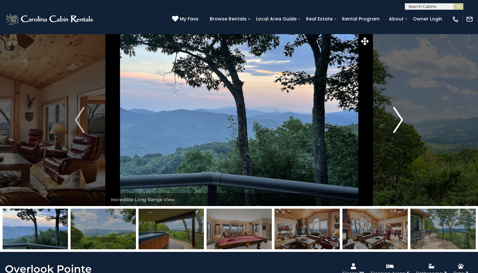
click at [399, 125] on img "Next" at bounding box center [398, 120] width 10 height 26
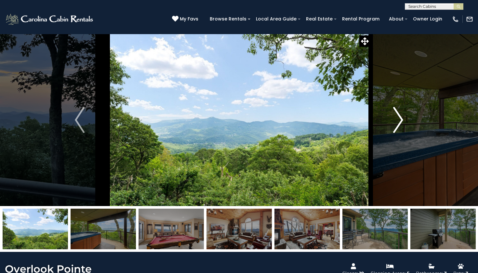
click at [399, 125] on img "Next" at bounding box center [398, 120] width 10 height 26
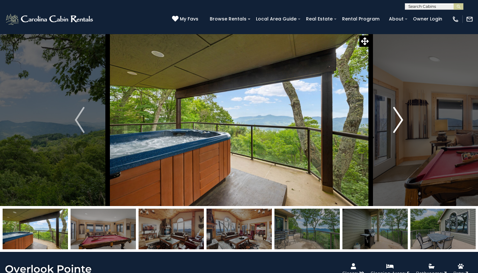
click at [397, 119] on img "Next" at bounding box center [398, 120] width 10 height 26
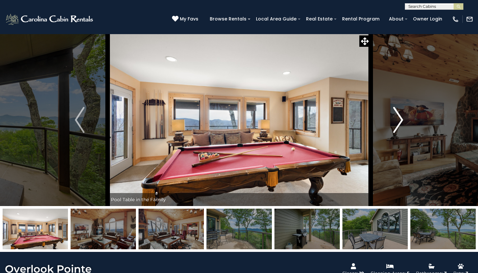
click at [397, 119] on img "Next" at bounding box center [398, 120] width 10 height 26
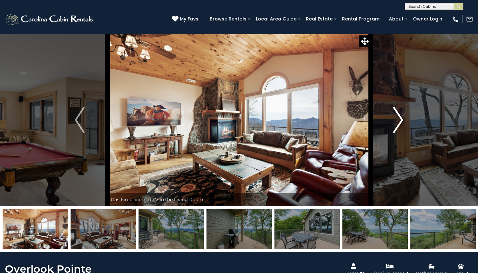
click at [397, 119] on img "Next" at bounding box center [398, 120] width 10 height 26
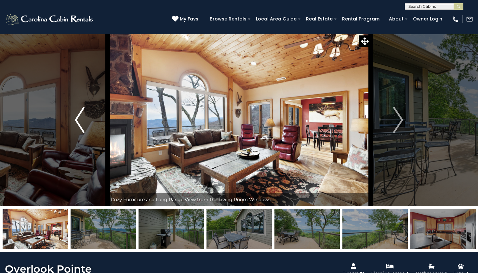
click at [76, 107] on img "Previous" at bounding box center [80, 120] width 10 height 26
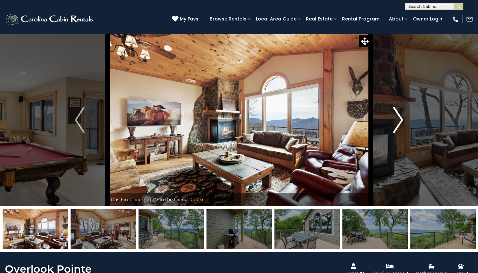
click at [400, 125] on img "Next" at bounding box center [398, 120] width 10 height 26
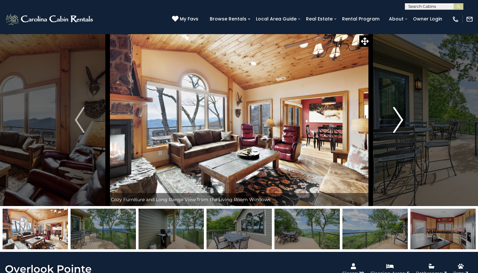
click at [400, 125] on img "Next" at bounding box center [398, 120] width 10 height 26
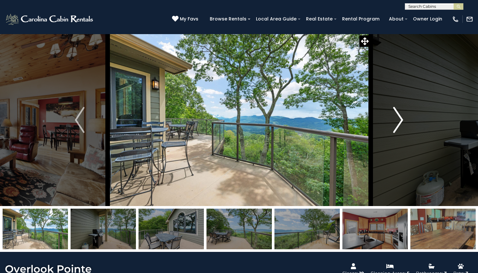
click at [400, 125] on img "Next" at bounding box center [398, 120] width 10 height 26
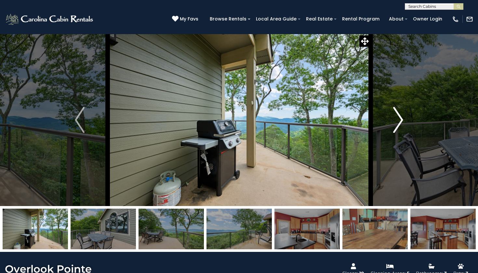
click at [400, 125] on img "Next" at bounding box center [398, 120] width 10 height 26
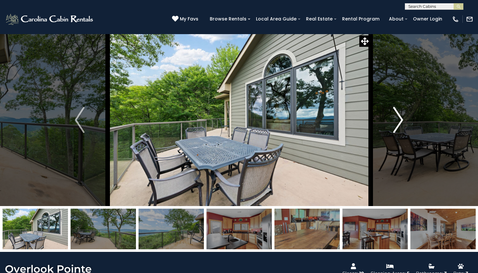
click at [400, 125] on img "Next" at bounding box center [398, 120] width 10 height 26
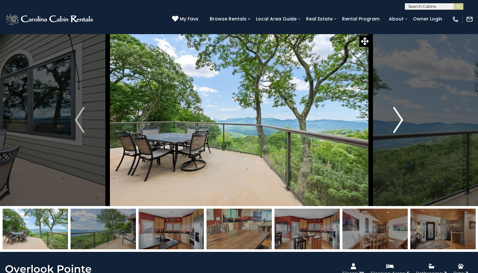
click at [400, 125] on img "Next" at bounding box center [398, 120] width 10 height 26
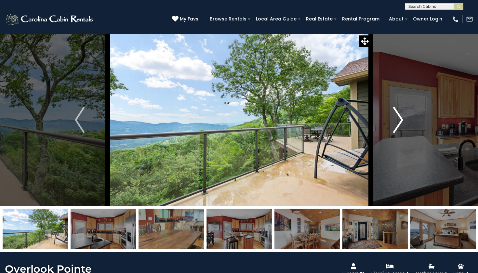
click at [400, 125] on img "Next" at bounding box center [398, 120] width 10 height 26
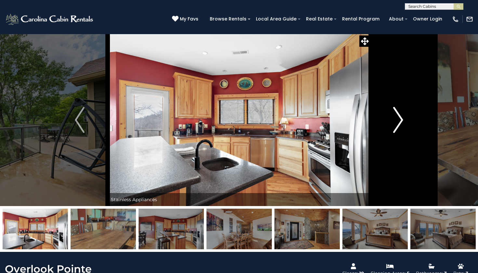
click at [400, 125] on img "Next" at bounding box center [398, 120] width 10 height 26
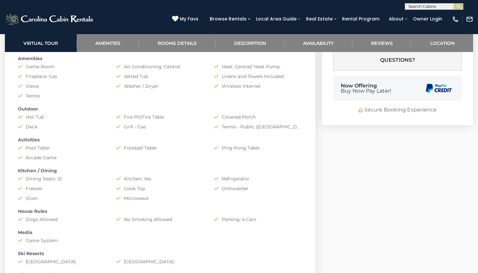
scroll to position [544, 0]
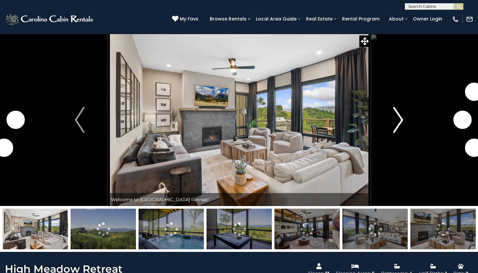
click at [402, 115] on img "Next" at bounding box center [398, 120] width 10 height 26
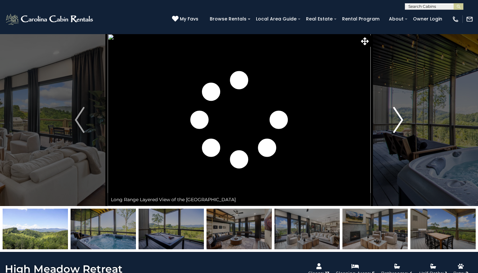
click at [402, 115] on img "Next" at bounding box center [398, 120] width 10 height 26
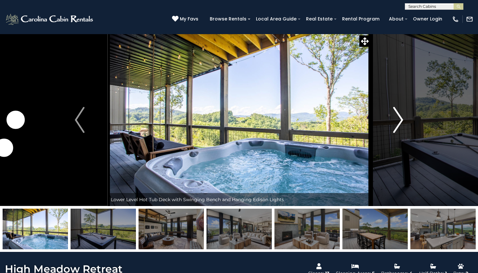
click at [402, 115] on img "Next" at bounding box center [398, 120] width 10 height 26
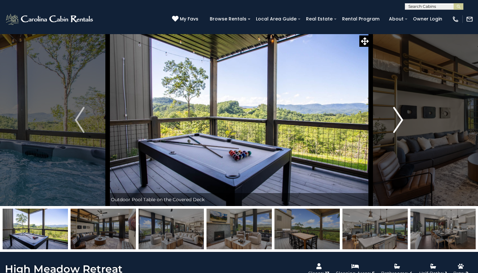
click at [402, 115] on img "Next" at bounding box center [398, 120] width 10 height 26
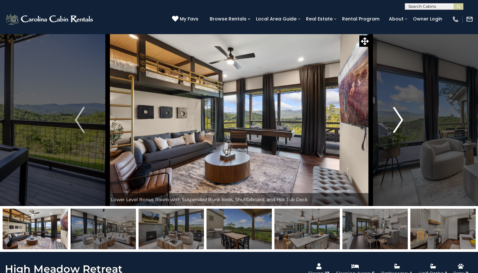
click at [402, 115] on img "Next" at bounding box center [398, 120] width 10 height 26
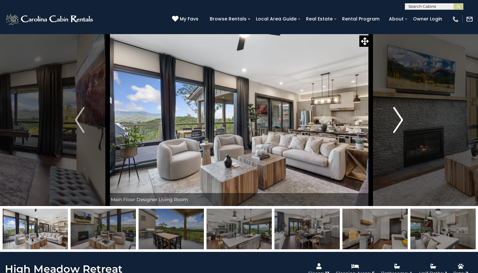
click at [402, 115] on img "Next" at bounding box center [398, 120] width 10 height 26
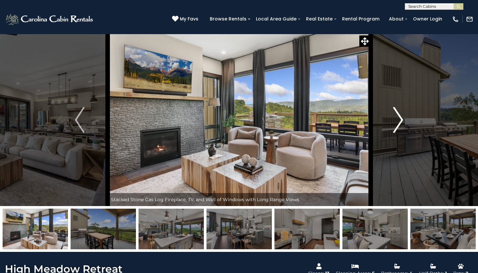
click at [402, 115] on img "Next" at bounding box center [398, 120] width 10 height 26
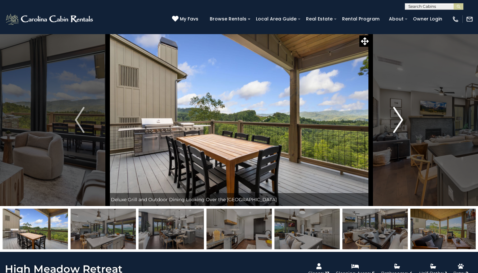
click at [402, 115] on img "Next" at bounding box center [398, 120] width 10 height 26
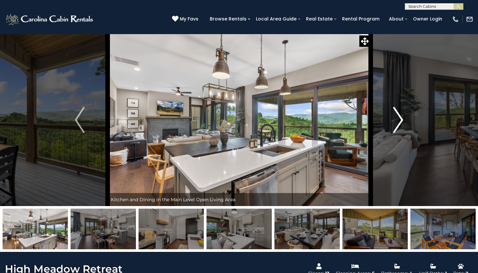
click at [402, 115] on img "Next" at bounding box center [398, 120] width 10 height 26
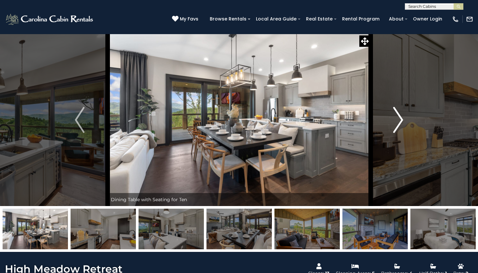
click at [402, 115] on img "Next" at bounding box center [398, 120] width 10 height 26
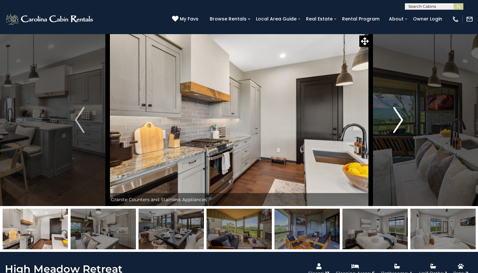
click at [402, 115] on img "Next" at bounding box center [398, 120] width 10 height 26
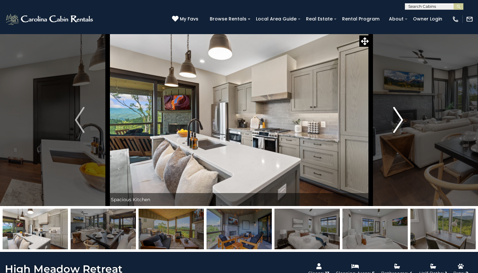
click at [402, 115] on img "Next" at bounding box center [398, 120] width 10 height 26
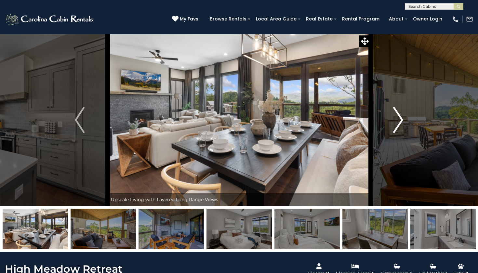
click at [402, 115] on img "Next" at bounding box center [398, 120] width 10 height 26
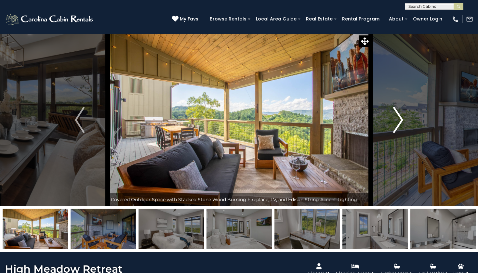
click at [402, 115] on img "Next" at bounding box center [398, 120] width 10 height 26
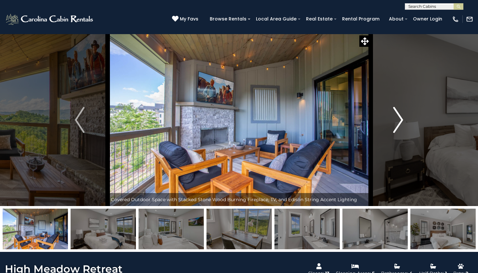
click at [402, 115] on img "Next" at bounding box center [398, 120] width 10 height 26
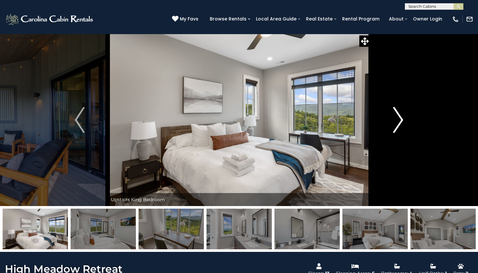
click at [402, 115] on img "Next" at bounding box center [398, 120] width 10 height 26
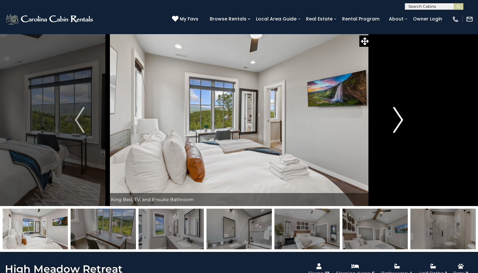
click at [402, 115] on img "Next" at bounding box center [398, 120] width 10 height 26
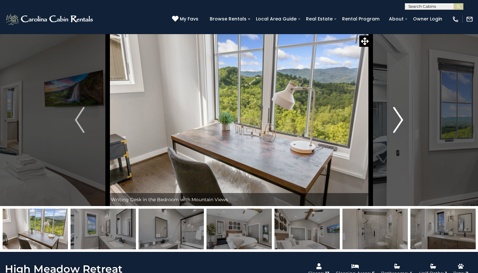
click at [402, 115] on img "Next" at bounding box center [398, 120] width 10 height 26
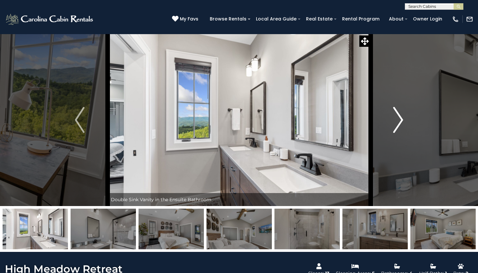
click at [402, 115] on img "Next" at bounding box center [398, 120] width 10 height 26
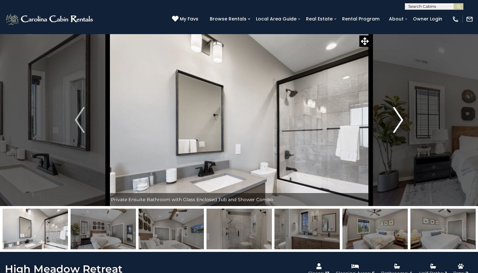
click at [402, 115] on img "Next" at bounding box center [398, 120] width 10 height 26
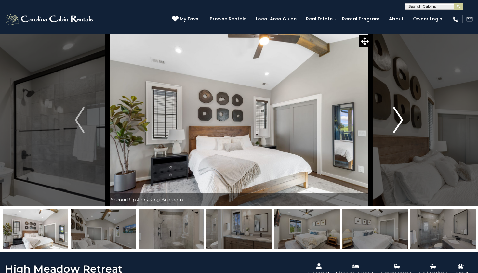
click at [402, 115] on img "Next" at bounding box center [398, 120] width 10 height 26
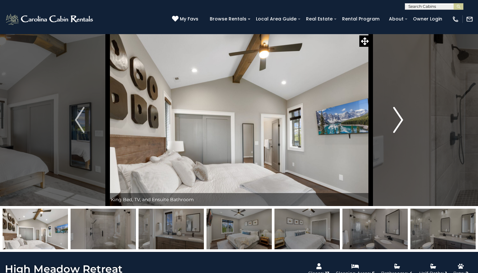
click at [402, 115] on img "Next" at bounding box center [398, 120] width 10 height 26
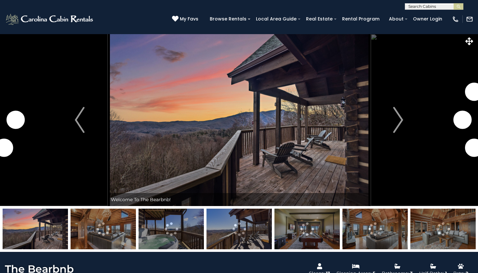
click at [396, 117] on img "Next" at bounding box center [398, 120] width 10 height 26
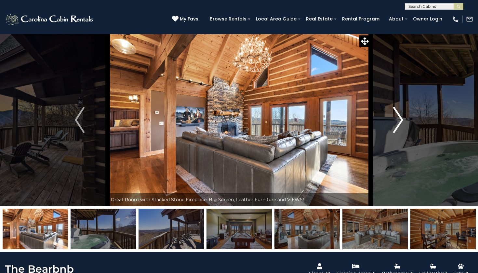
click at [396, 117] on img "Next" at bounding box center [398, 120] width 10 height 26
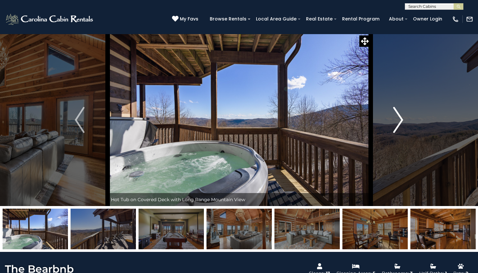
click at [396, 117] on img "Next" at bounding box center [398, 120] width 10 height 26
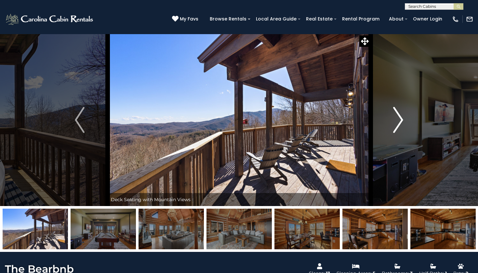
click at [396, 117] on img "Next" at bounding box center [398, 120] width 10 height 26
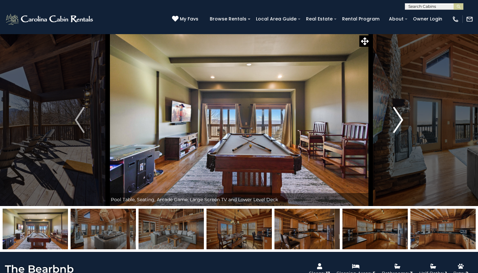
click at [396, 117] on img "Next" at bounding box center [398, 120] width 10 height 26
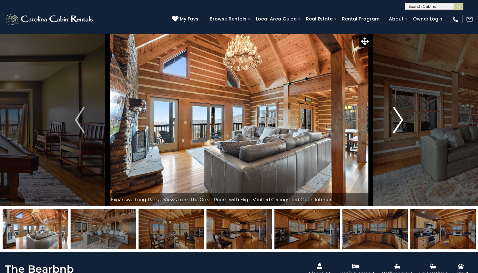
click at [396, 117] on img "Next" at bounding box center [398, 120] width 10 height 26
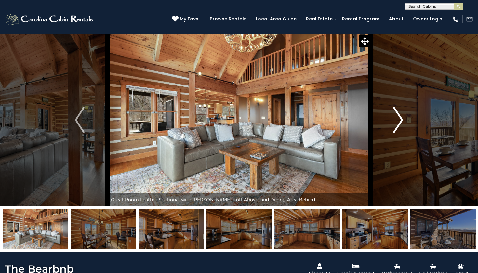
click at [396, 117] on img "Next" at bounding box center [398, 120] width 10 height 26
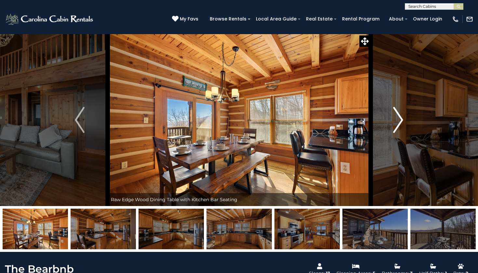
click at [396, 117] on img "Next" at bounding box center [398, 120] width 10 height 26
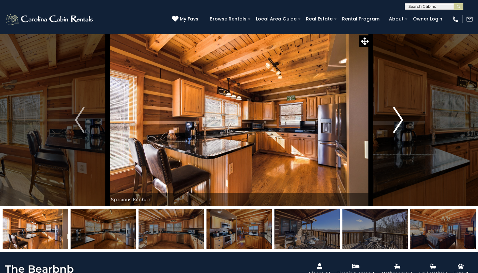
click at [396, 117] on img "Next" at bounding box center [398, 120] width 10 height 26
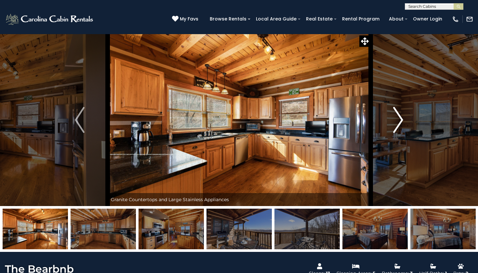
click at [396, 117] on img "Next" at bounding box center [398, 120] width 10 height 26
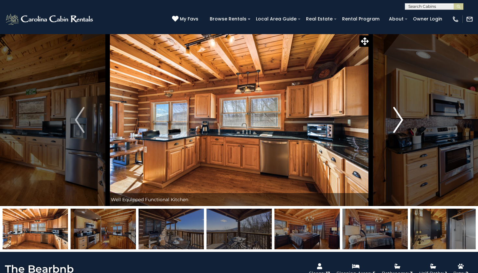
click at [396, 117] on img "Next" at bounding box center [398, 120] width 10 height 26
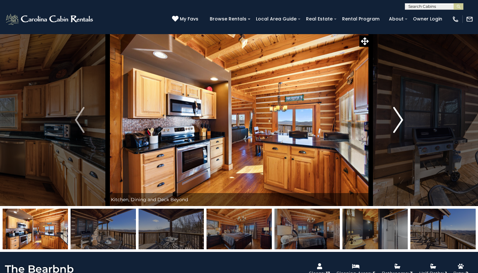
click at [396, 117] on img "Next" at bounding box center [398, 120] width 10 height 26
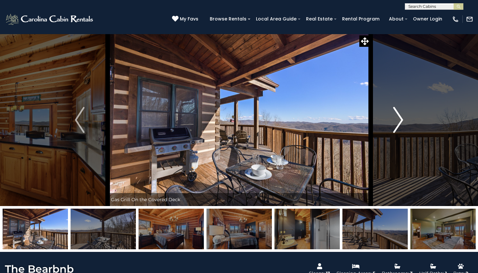
click at [396, 117] on img "Next" at bounding box center [398, 120] width 10 height 26
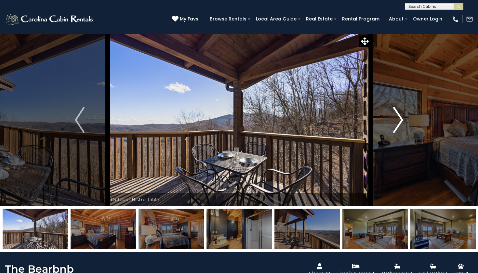
click at [396, 117] on img "Next" at bounding box center [398, 120] width 10 height 26
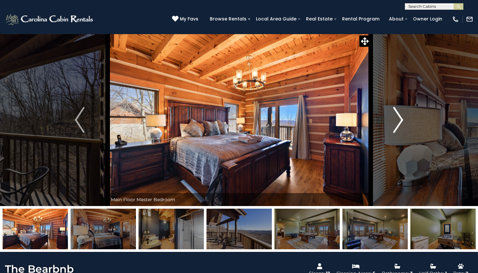
click at [396, 117] on img "Next" at bounding box center [398, 120] width 10 height 26
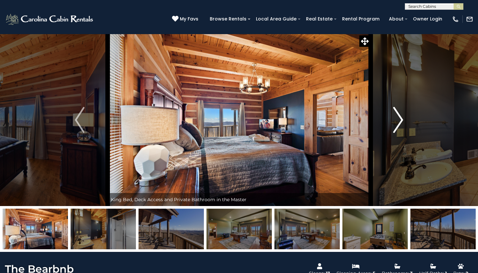
click at [396, 117] on img "Next" at bounding box center [398, 120] width 10 height 26
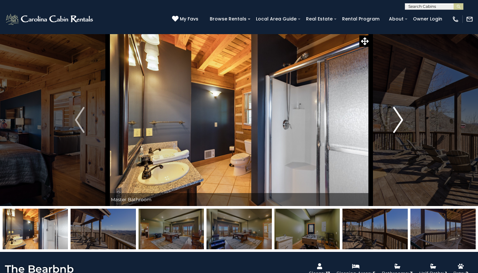
click at [396, 117] on img "Next" at bounding box center [398, 120] width 10 height 26
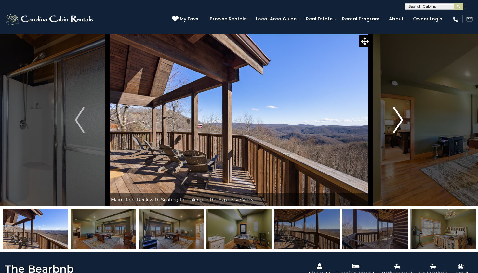
click at [396, 117] on img "Next" at bounding box center [398, 120] width 10 height 26
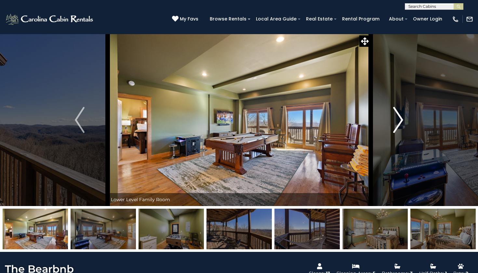
click at [396, 117] on img "Next" at bounding box center [398, 120] width 10 height 26
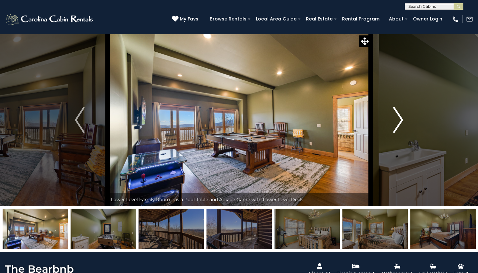
click at [396, 117] on img "Next" at bounding box center [398, 120] width 10 height 26
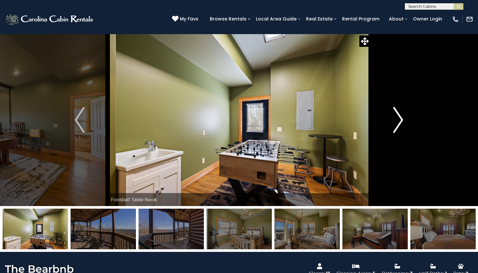
click at [396, 117] on img "Next" at bounding box center [398, 120] width 10 height 26
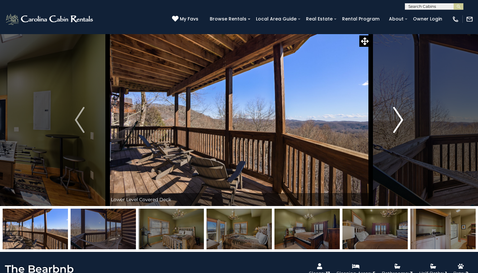
click at [396, 117] on img "Next" at bounding box center [398, 120] width 10 height 26
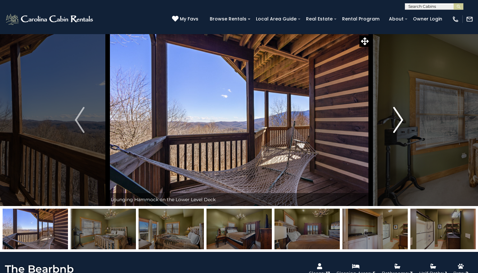
click at [396, 117] on img "Next" at bounding box center [398, 120] width 10 height 26
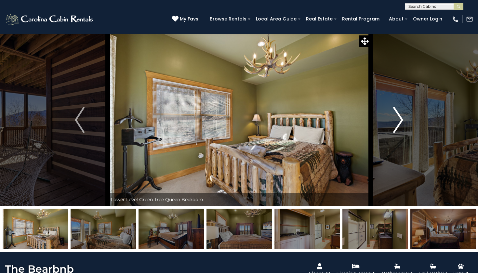
click at [396, 117] on img "Next" at bounding box center [398, 120] width 10 height 26
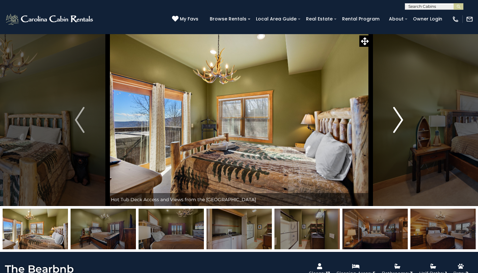
click at [396, 117] on img "Next" at bounding box center [398, 120] width 10 height 26
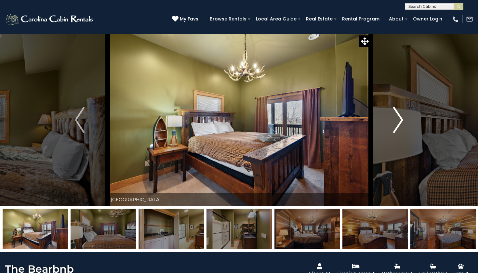
click at [396, 117] on img "Next" at bounding box center [398, 120] width 10 height 26
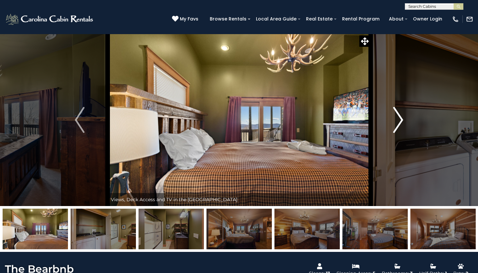
click at [396, 117] on img "Next" at bounding box center [398, 120] width 10 height 26
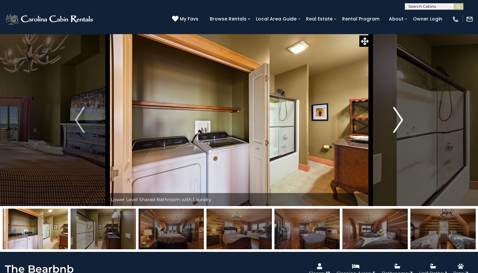
click at [396, 117] on img "Next" at bounding box center [398, 120] width 10 height 26
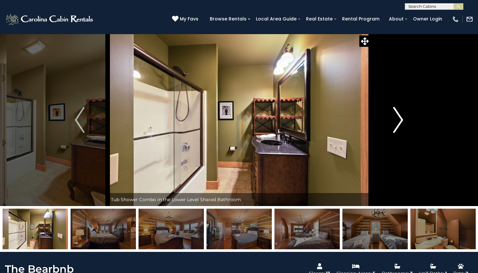
click at [398, 119] on img "Next" at bounding box center [398, 120] width 10 height 26
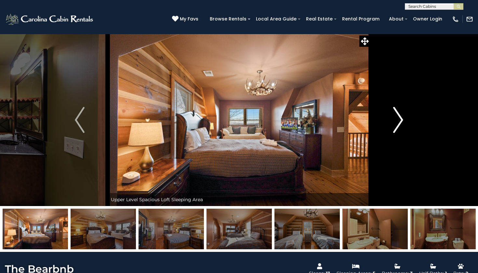
click at [398, 119] on img "Next" at bounding box center [398, 120] width 10 height 26
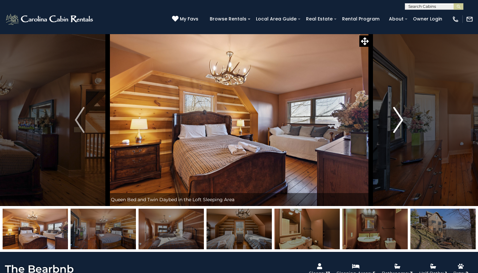
click at [398, 119] on img "Next" at bounding box center [398, 120] width 10 height 26
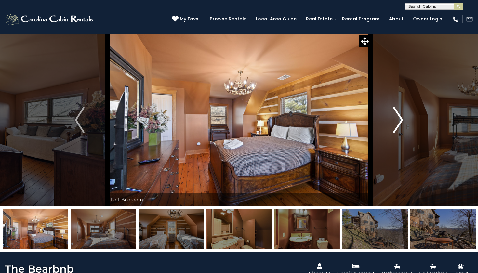
click at [398, 119] on img "Next" at bounding box center [398, 120] width 10 height 26
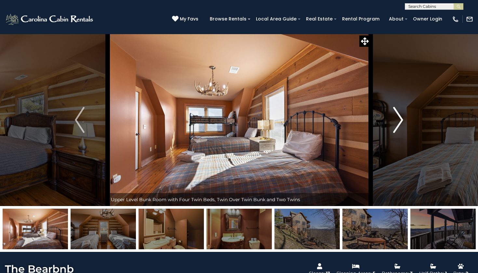
click at [398, 119] on img "Next" at bounding box center [398, 120] width 10 height 26
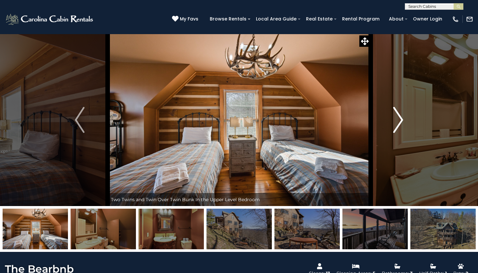
click at [398, 119] on img "Next" at bounding box center [398, 120] width 10 height 26
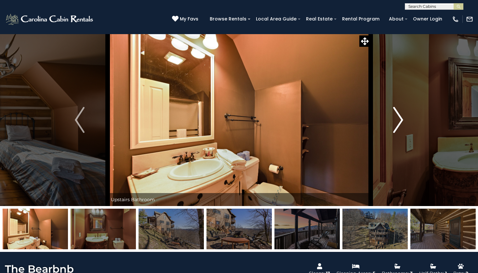
click at [398, 119] on img "Next" at bounding box center [398, 120] width 10 height 26
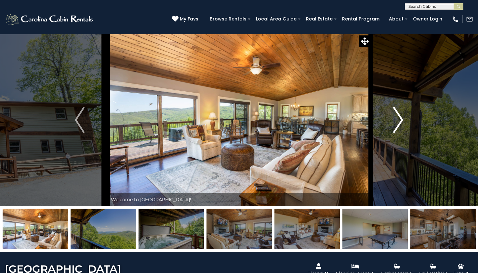
click at [401, 122] on img "Next" at bounding box center [398, 120] width 10 height 26
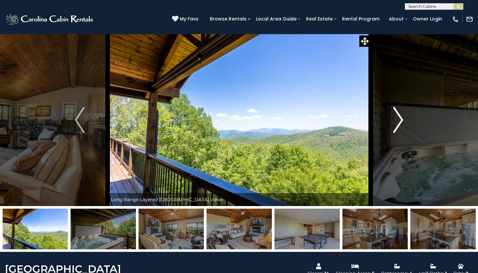
click at [401, 122] on img "Next" at bounding box center [398, 120] width 10 height 26
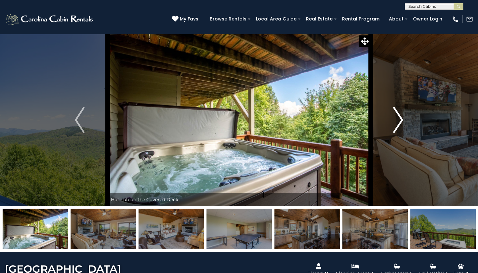
click at [401, 122] on img "Next" at bounding box center [398, 120] width 10 height 26
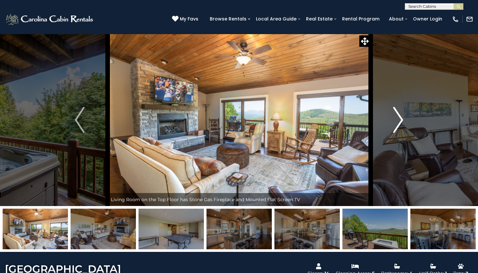
click at [401, 122] on img "Next" at bounding box center [398, 120] width 10 height 26
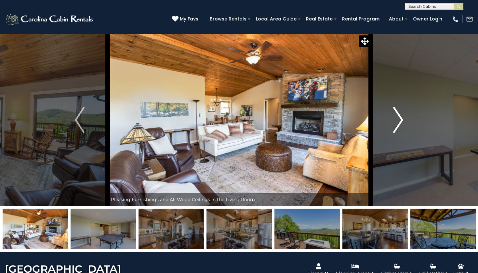
click at [401, 122] on img "Next" at bounding box center [398, 120] width 10 height 26
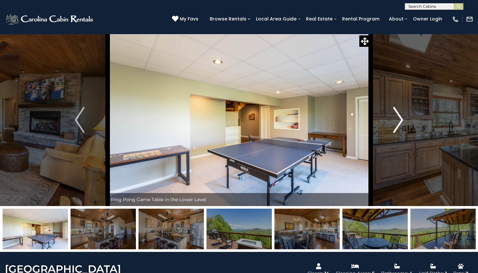
click at [401, 122] on img "Next" at bounding box center [398, 120] width 10 height 26
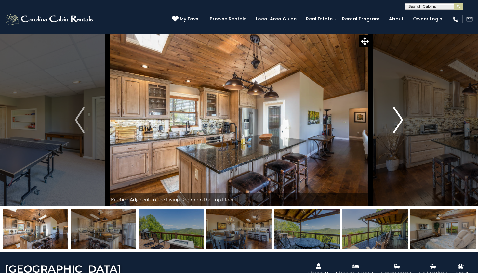
click at [401, 122] on img "Next" at bounding box center [398, 120] width 10 height 26
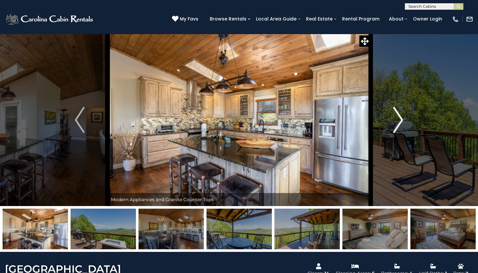
click at [401, 122] on img "Next" at bounding box center [398, 120] width 10 height 26
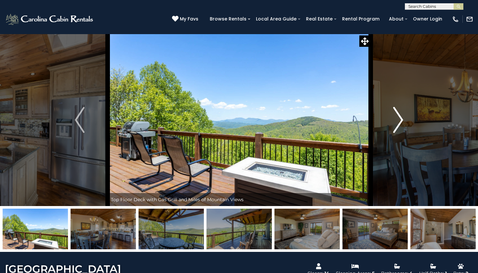
click at [401, 122] on img "Next" at bounding box center [398, 120] width 10 height 26
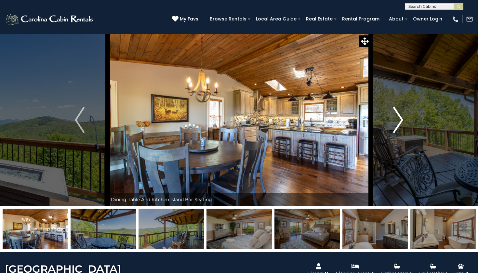
click at [401, 122] on img "Next" at bounding box center [398, 120] width 10 height 26
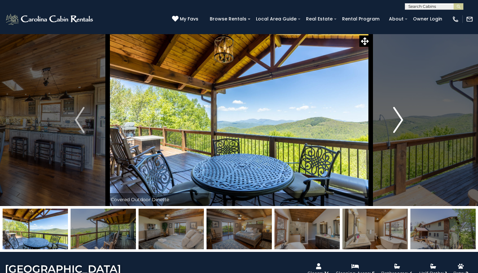
click at [401, 122] on img "Next" at bounding box center [398, 120] width 10 height 26
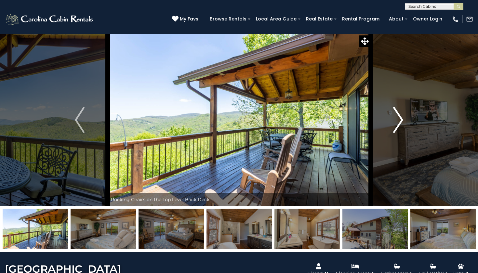
click at [401, 122] on img "Next" at bounding box center [398, 120] width 10 height 26
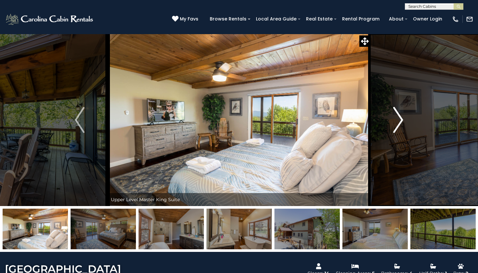
click at [401, 122] on img "Next" at bounding box center [398, 120] width 10 height 26
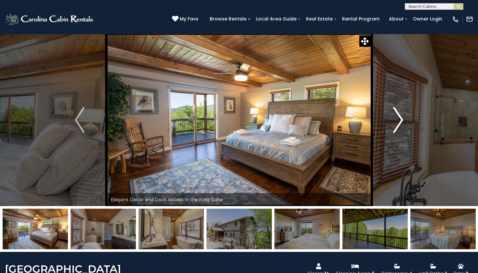
click at [401, 122] on img "Next" at bounding box center [398, 120] width 10 height 26
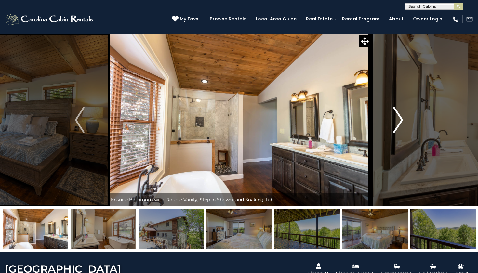
click at [401, 122] on img "Next" at bounding box center [398, 120] width 10 height 26
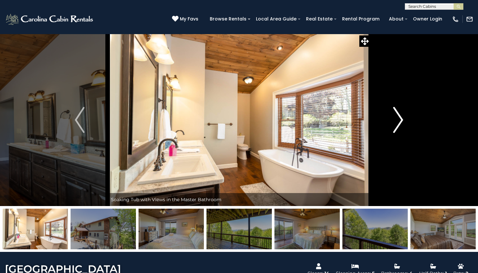
click at [401, 122] on img "Next" at bounding box center [398, 120] width 10 height 26
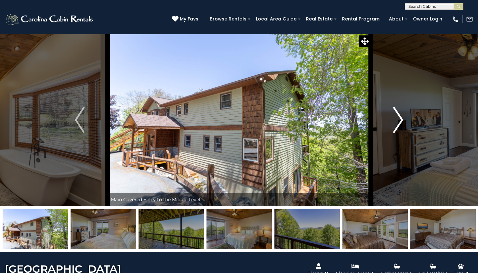
click at [401, 122] on img "Next" at bounding box center [398, 120] width 10 height 26
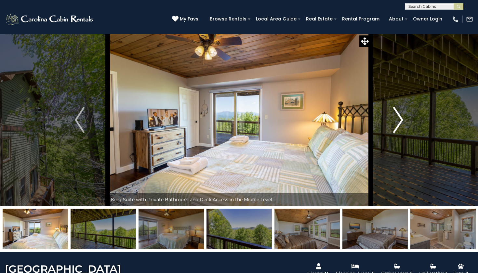
click at [401, 122] on img "Next" at bounding box center [398, 120] width 10 height 26
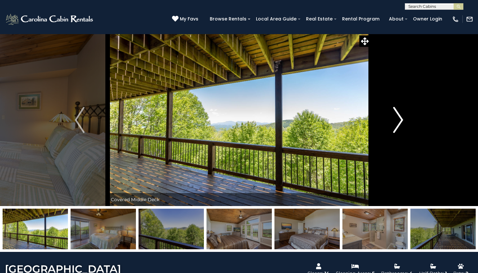
click at [401, 122] on img "Next" at bounding box center [398, 120] width 10 height 26
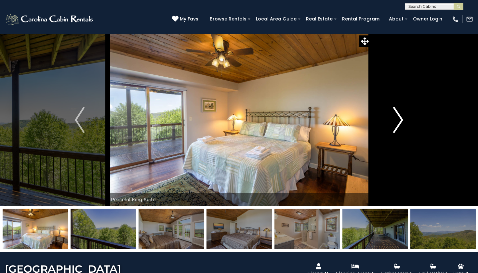
click at [401, 122] on img "Next" at bounding box center [398, 120] width 10 height 26
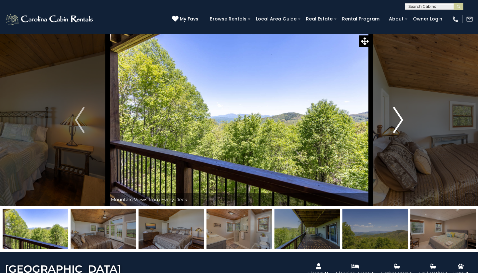
click at [402, 122] on img "Next" at bounding box center [398, 120] width 10 height 26
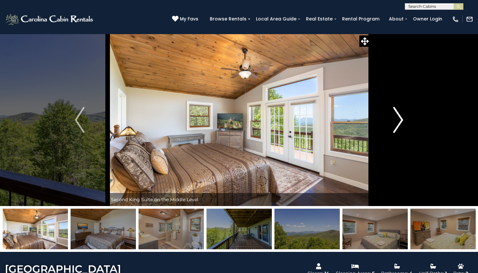
click at [402, 122] on img "Next" at bounding box center [398, 120] width 10 height 26
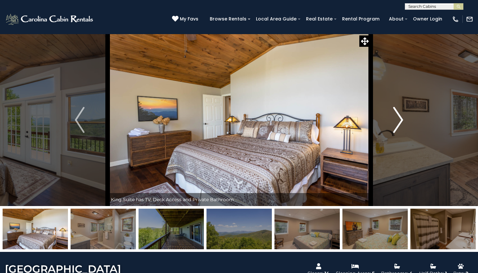
click at [402, 122] on img "Next" at bounding box center [398, 120] width 10 height 26
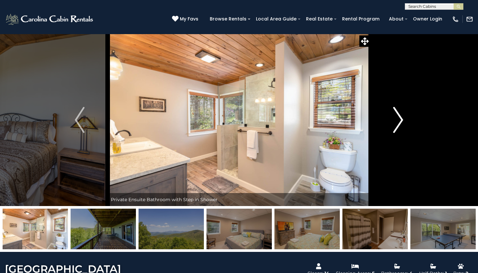
click at [402, 122] on img "Next" at bounding box center [398, 120] width 10 height 26
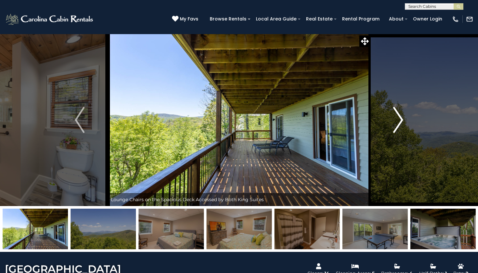
click at [402, 122] on img "Next" at bounding box center [398, 120] width 10 height 26
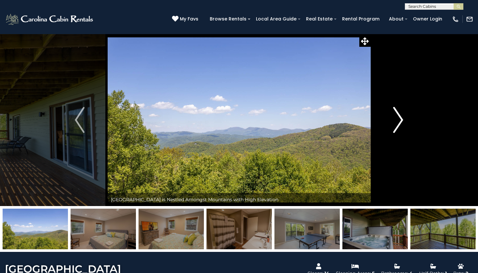
click at [402, 122] on img "Next" at bounding box center [398, 120] width 10 height 26
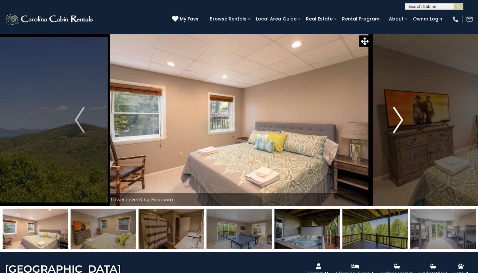
click at [402, 122] on img "Next" at bounding box center [398, 120] width 10 height 26
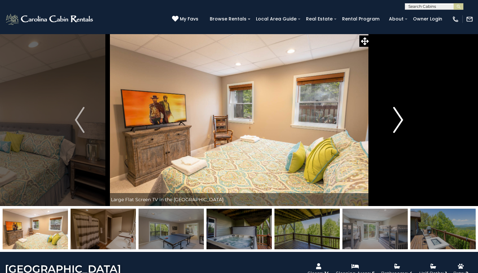
click at [403, 122] on img "Next" at bounding box center [398, 120] width 10 height 26
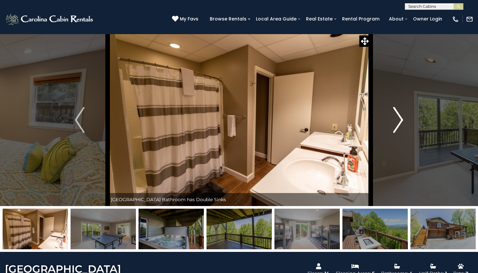
click at [403, 122] on img "Next" at bounding box center [398, 120] width 10 height 26
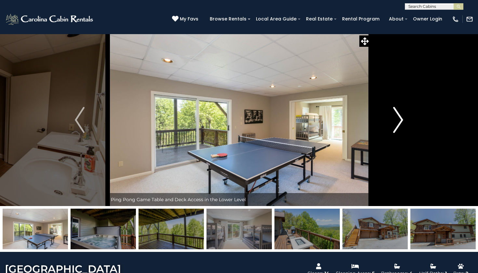
click at [403, 122] on img "Next" at bounding box center [398, 120] width 10 height 26
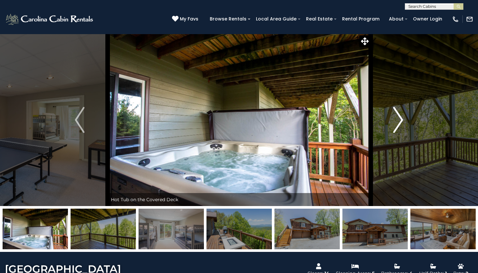
click at [403, 122] on img "Next" at bounding box center [398, 120] width 10 height 26
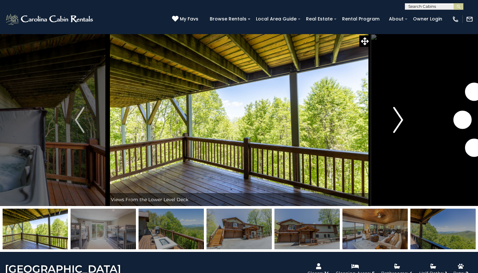
click at [403, 122] on img "Next" at bounding box center [398, 120] width 10 height 26
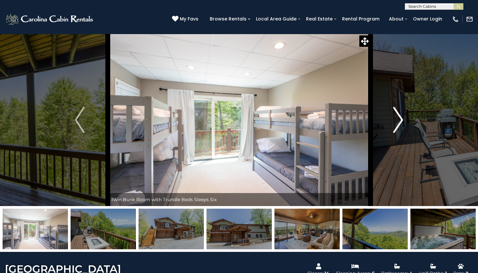
click at [403, 122] on img "Next" at bounding box center [398, 120] width 10 height 26
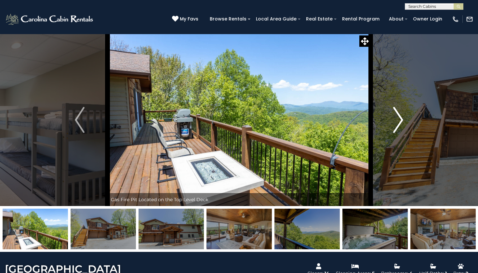
click at [403, 122] on button "Next" at bounding box center [398, 120] width 56 height 172
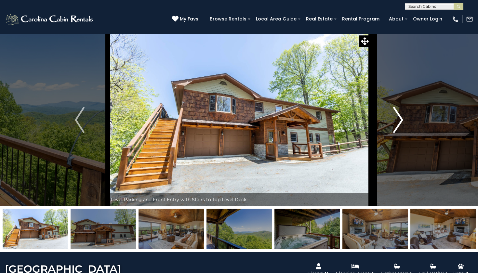
click at [404, 122] on button "Next" at bounding box center [398, 120] width 56 height 172
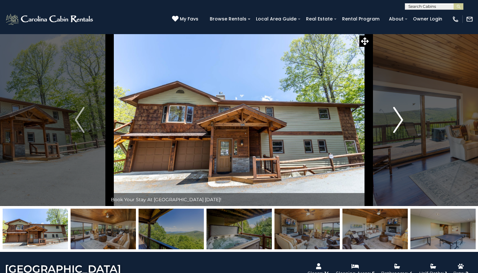
click at [404, 122] on button "Next" at bounding box center [398, 120] width 56 height 172
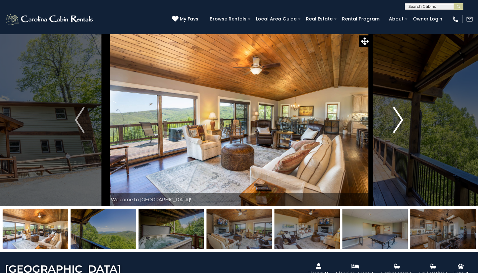
click at [404, 122] on button "Next" at bounding box center [398, 120] width 56 height 172
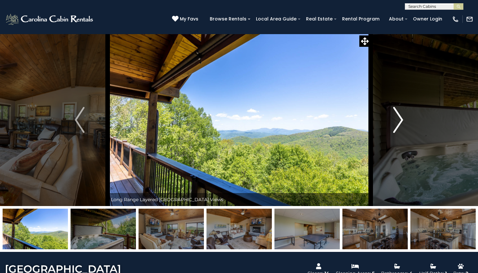
click at [404, 122] on button "Next" at bounding box center [398, 120] width 56 height 172
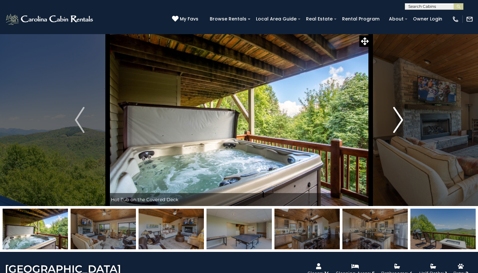
click at [404, 122] on button "Next" at bounding box center [398, 120] width 56 height 172
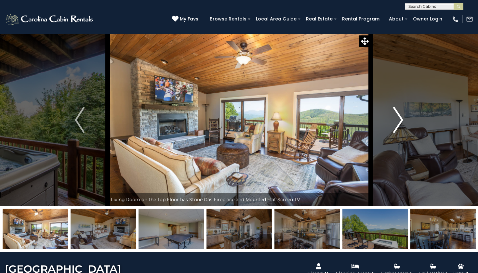
click at [404, 122] on button "Next" at bounding box center [398, 120] width 56 height 172
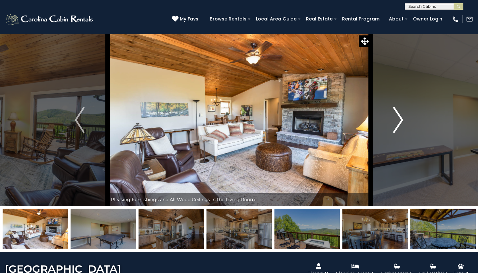
click at [404, 122] on button "Next" at bounding box center [398, 120] width 56 height 172
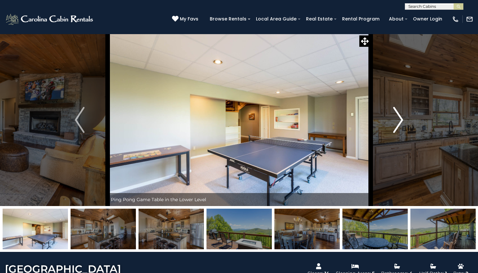
click at [405, 122] on button "Next" at bounding box center [398, 120] width 56 height 172
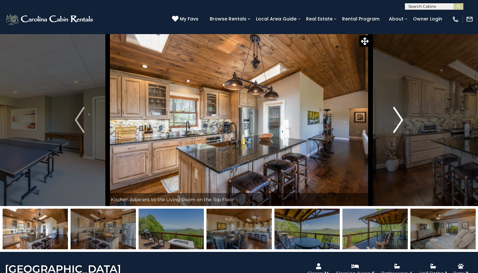
click at [405, 122] on button "Next" at bounding box center [398, 120] width 56 height 172
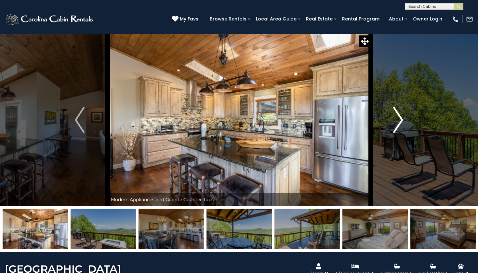
click at [405, 122] on button "Next" at bounding box center [398, 120] width 56 height 172
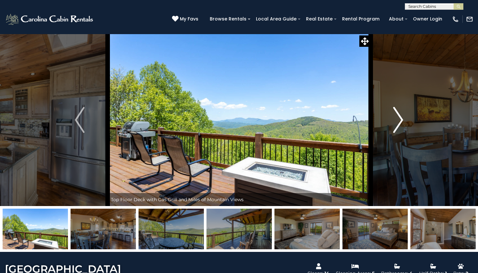
click at [401, 117] on img "Next" at bounding box center [398, 120] width 10 height 26
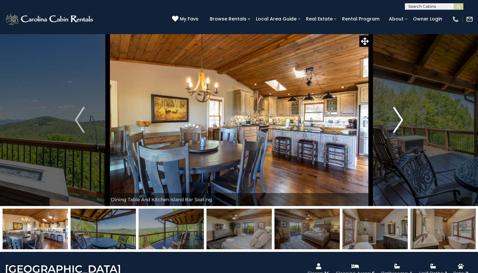
click at [401, 117] on img "Next" at bounding box center [398, 120] width 10 height 26
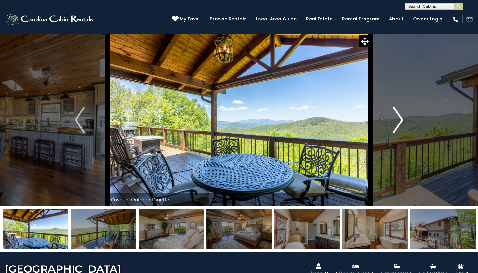
click at [401, 117] on img "Next" at bounding box center [398, 120] width 10 height 26
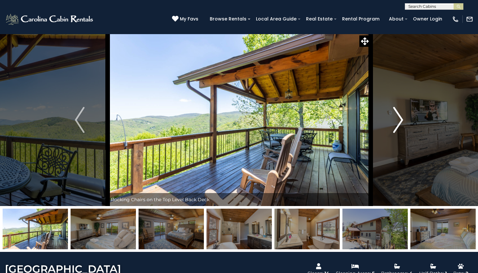
click at [401, 117] on img "Next" at bounding box center [398, 120] width 10 height 26
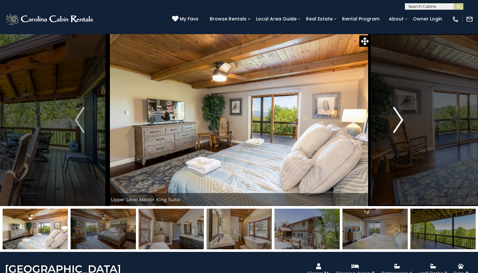
click at [402, 117] on img "Next" at bounding box center [398, 120] width 10 height 26
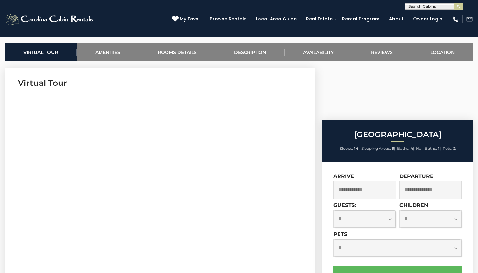
scroll to position [248, 0]
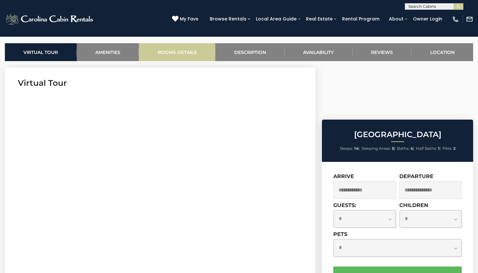
click at [197, 54] on link "Rooms Details" at bounding box center [177, 52] width 76 height 18
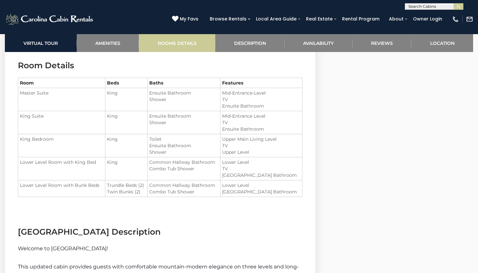
scroll to position [745, 0]
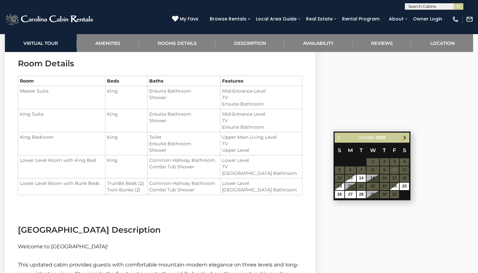
click at [405, 136] on span "Next" at bounding box center [404, 137] width 5 height 5
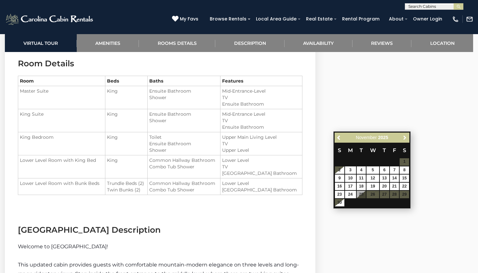
click at [405, 136] on span "Next" at bounding box center [404, 137] width 5 height 5
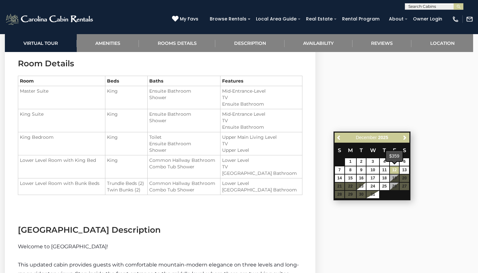
click at [394, 167] on link "12" at bounding box center [394, 169] width 9 height 7
type input "**********"
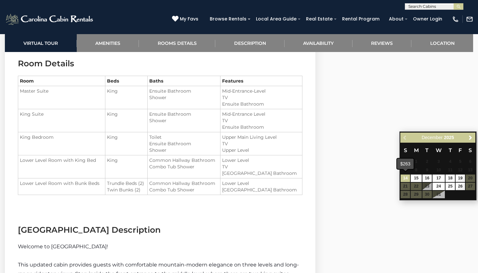
click at [400, 176] on link "14" at bounding box center [404, 177] width 9 height 7
type input "**********"
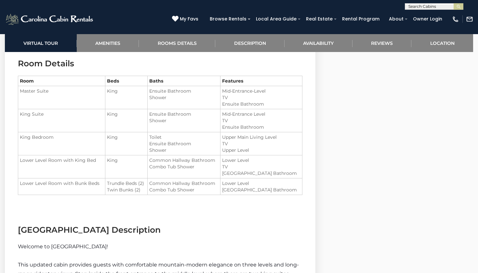
select select "*"
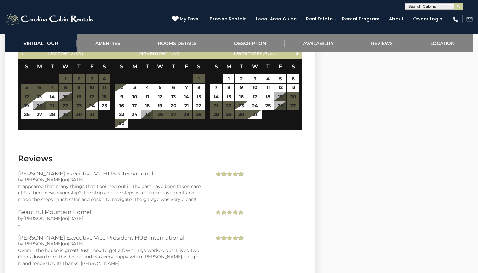
scroll to position [1493, 0]
